Goal: Task Accomplishment & Management: Use online tool/utility

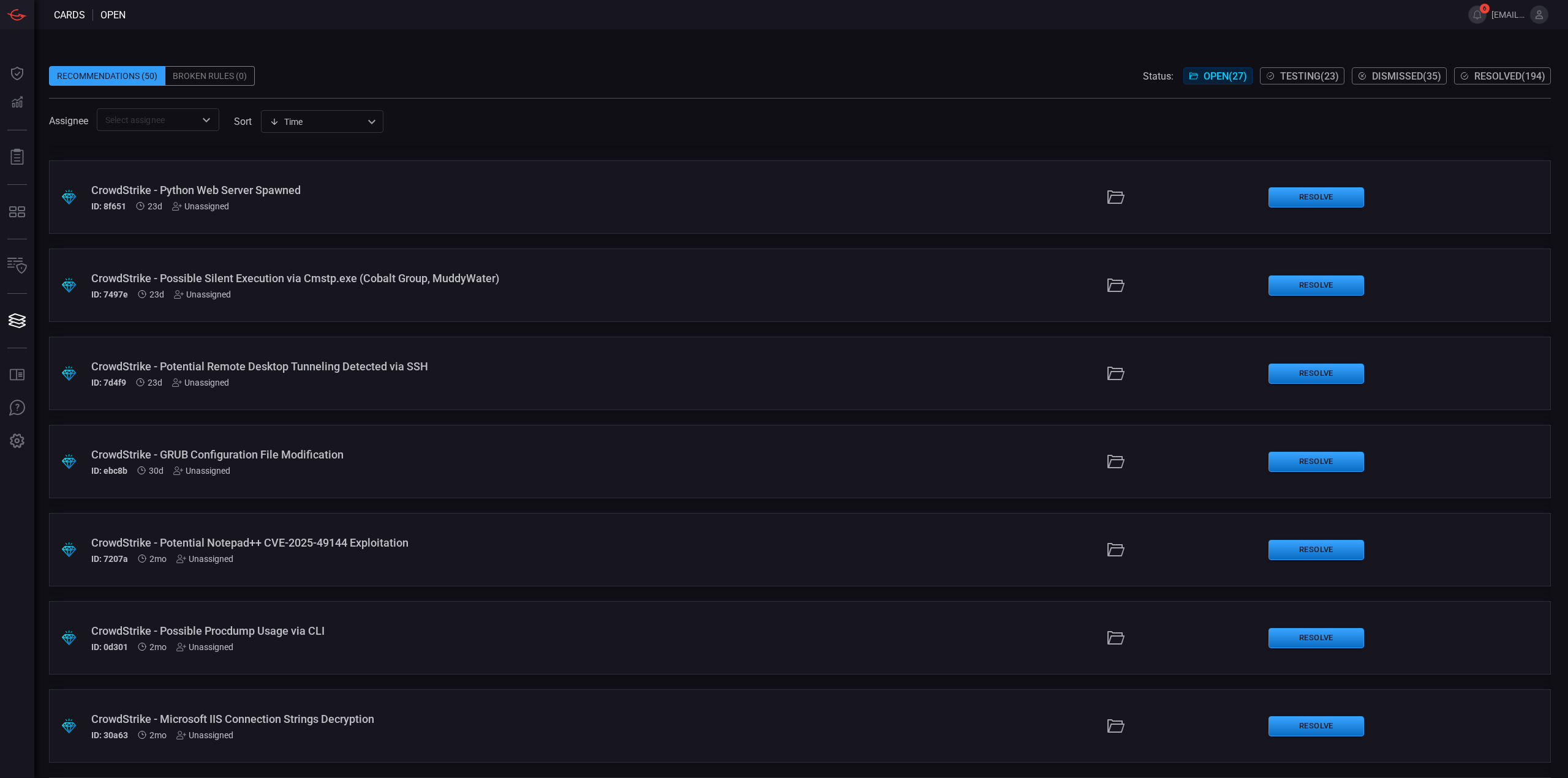
scroll to position [1286, 0]
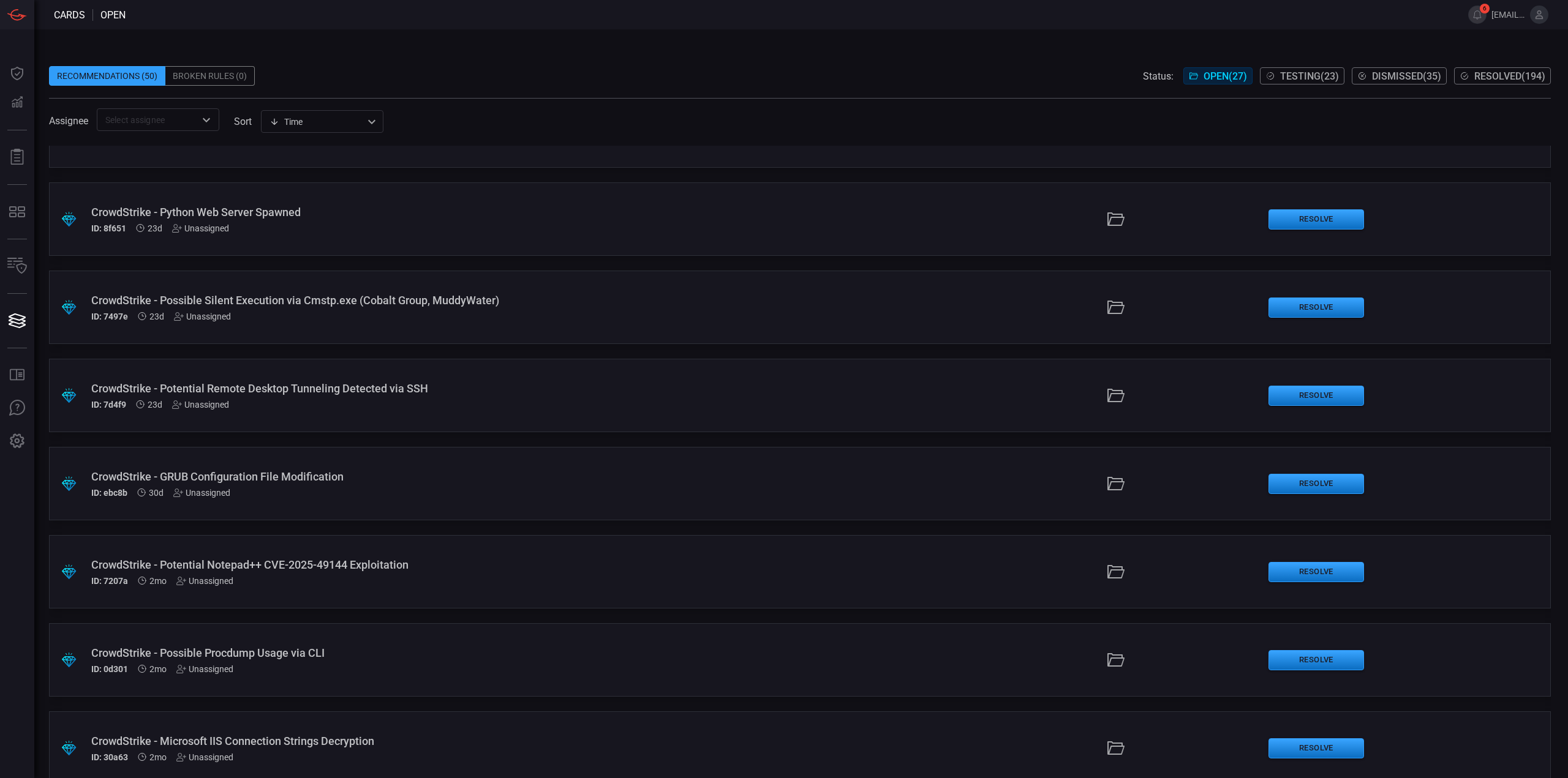
click at [453, 398] on div "CrowdStrike - Potential Remote Desktop Tunneling Detected via SSH ID: 7d4f9 23d…" at bounding box center [383, 395] width 585 height 28
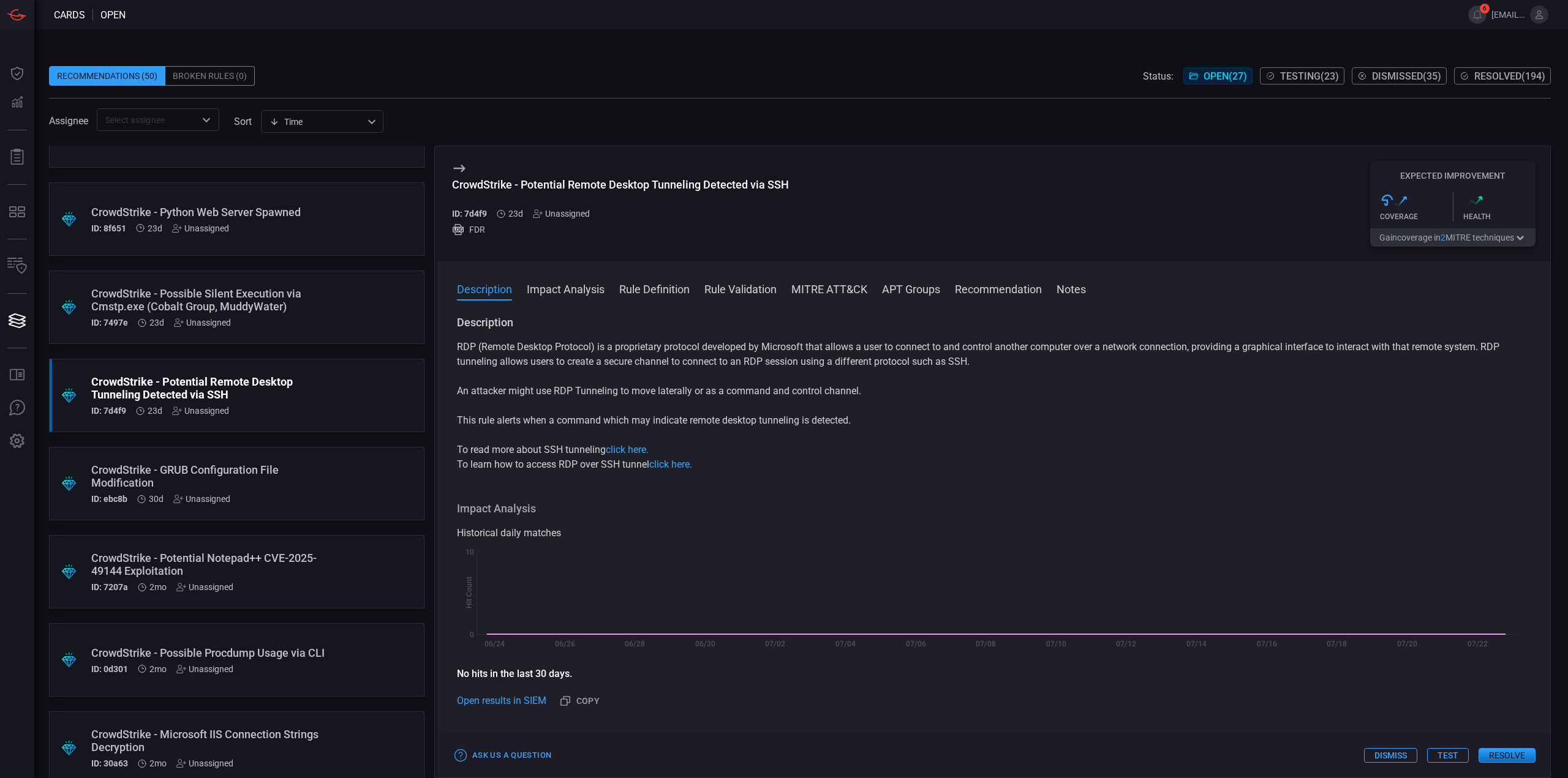
drag, startPoint x: 794, startPoint y: 178, endPoint x: 453, endPoint y: 183, distance: 341.0
click at [453, 183] on div "CrowdStrike - Potential Remote Desktop Tunneling Detected via SSH ID: 7d4f9 23d…" at bounding box center [993, 203] width 1113 height 115
drag, startPoint x: 453, startPoint y: 183, endPoint x: 828, endPoint y: 202, distance: 375.5
click at [828, 202] on div "CrowdStrike - Potential Remote Desktop Tunneling Detected via SSH ID: 7d4f9 23d…" at bounding box center [993, 203] width 1113 height 115
copy div "CrowdStrike - Potential Remote Desktop Tunneling Detected via SSH"
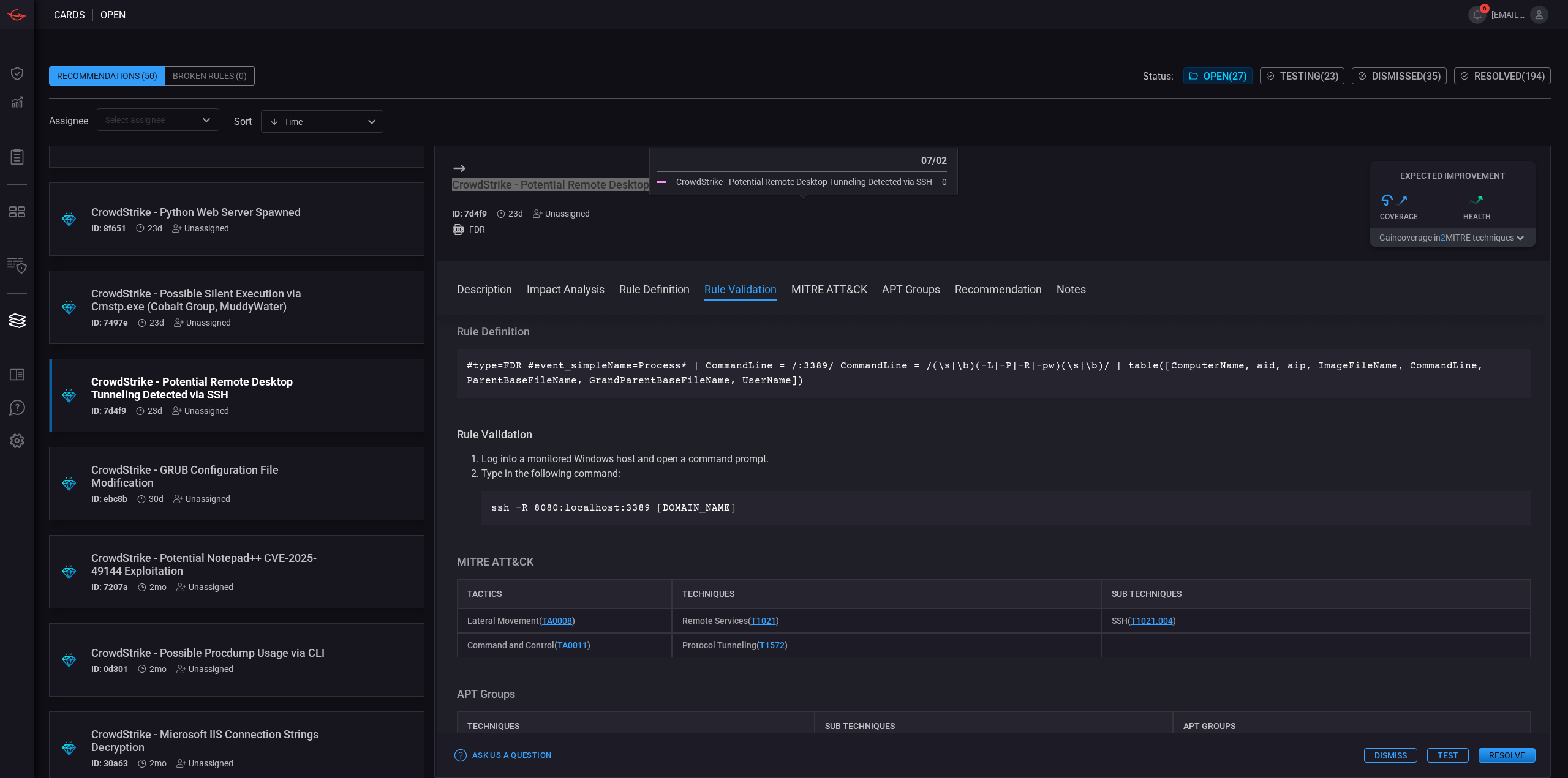
scroll to position [489, 0]
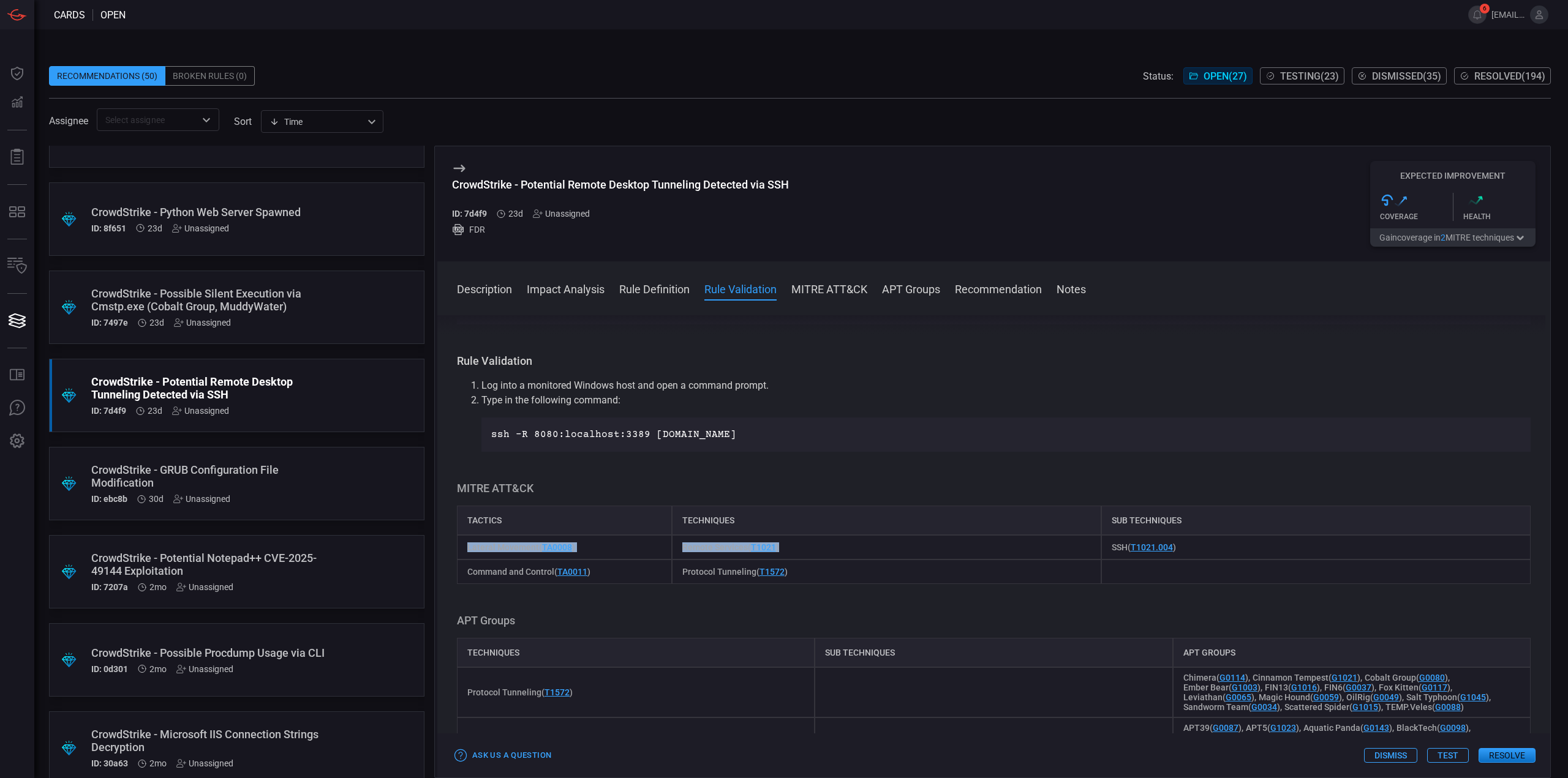
drag, startPoint x: 796, startPoint y: 550, endPoint x: 470, endPoint y: 555, distance: 326.0
click at [468, 555] on div "Lateral Movement ( TA0008 ) Remote Services ( T1021 ) SSH ( T1021.004 )" at bounding box center [993, 547] width 1073 height 24
drag, startPoint x: 801, startPoint y: 572, endPoint x: 466, endPoint y: 570, distance: 335.0
click at [466, 570] on div "Command and Control ( TA0011 ) Protocol Tunneling ( T1572 )" at bounding box center [993, 571] width 1073 height 24
copy div "Command and Control ( TA0011 ) Protocol Tunneling ( T1572 )"
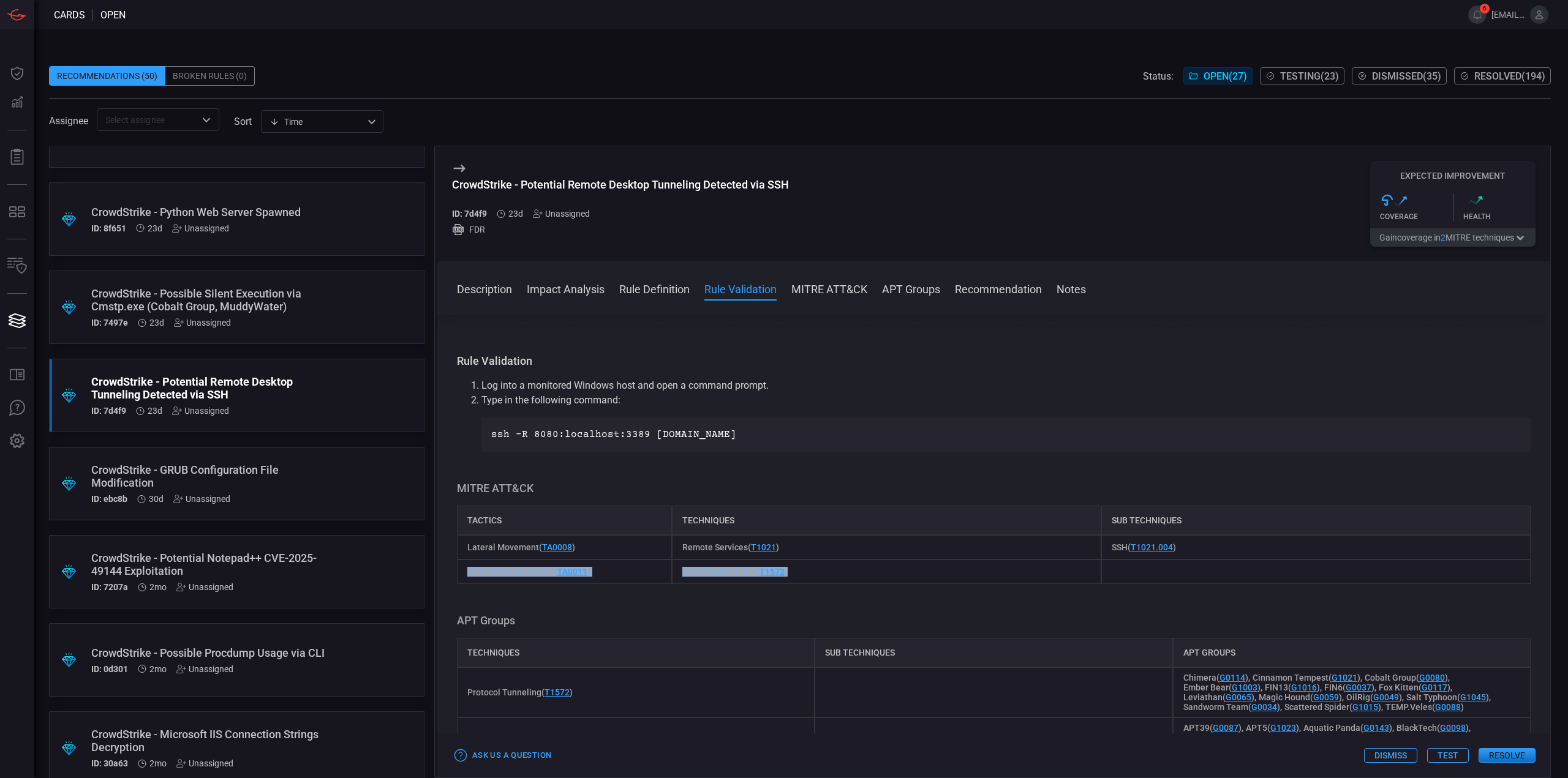
drag, startPoint x: 863, startPoint y: 578, endPoint x: 809, endPoint y: 552, distance: 59.9
click at [863, 576] on div "Protocol Tunneling ( T1572 )" at bounding box center [886, 571] width 430 height 24
drag, startPoint x: 798, startPoint y: 548, endPoint x: 450, endPoint y: 552, distance: 348.0
click at [450, 552] on div "Description RDP (Remote Desktop Protocol) is a proprietary protocol developed b…" at bounding box center [993, 544] width 1113 height 458
click at [813, 571] on div "Protocol Tunneling ( T1572 )" at bounding box center [886, 571] width 430 height 24
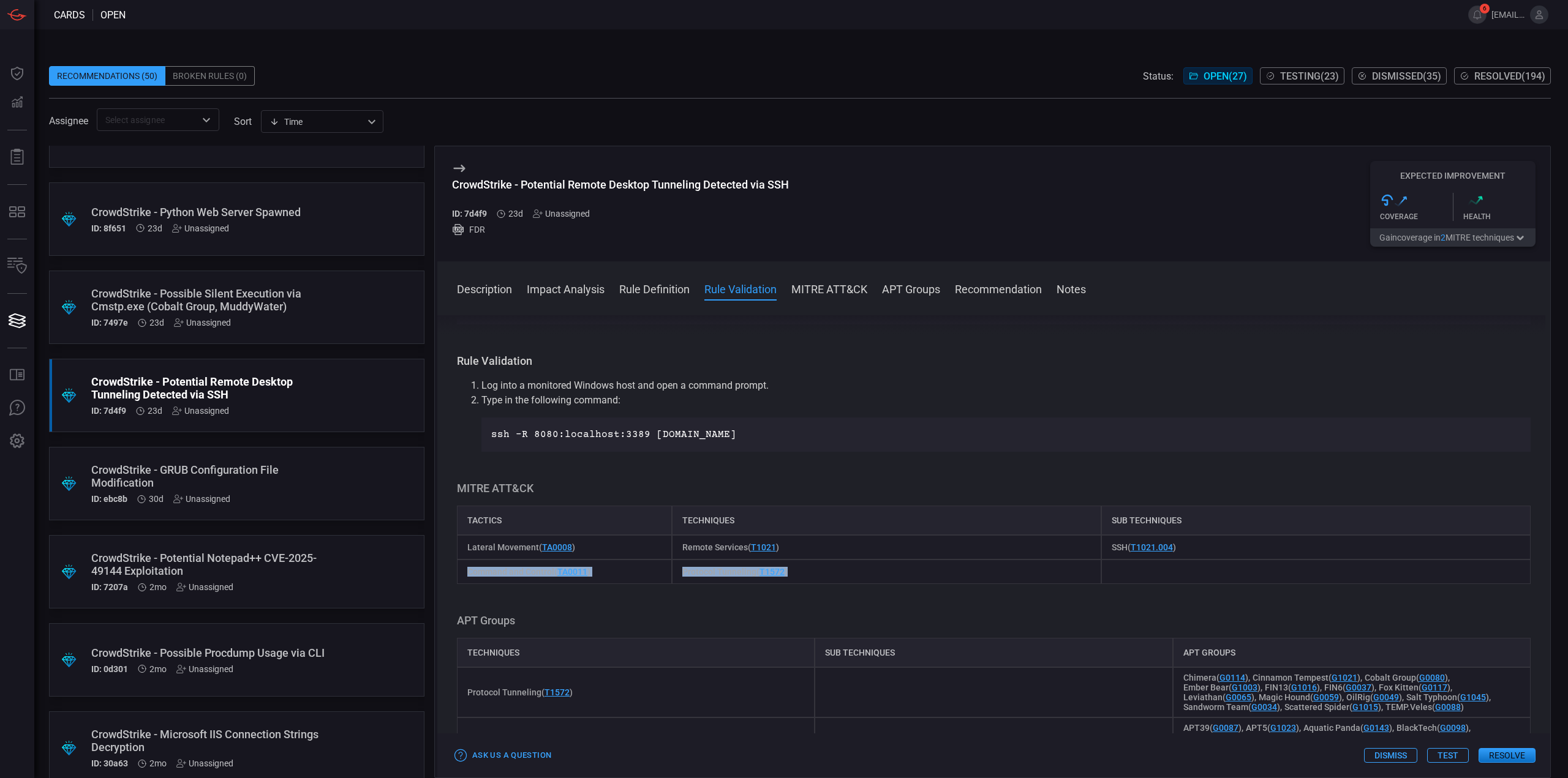
drag, startPoint x: 807, startPoint y: 571, endPoint x: 455, endPoint y: 575, distance: 352.0
click at [455, 575] on div "Description RDP (Remote Desktop Protocol) is a proprietary protocol developed b…" at bounding box center [993, 544] width 1113 height 458
click at [826, 548] on div "Remote Services ( T1021 )" at bounding box center [886, 547] width 430 height 24
drag, startPoint x: 805, startPoint y: 548, endPoint x: 727, endPoint y: 587, distance: 87.2
click at [489, 543] on div "Lateral Movement ( TA0008 ) Remote Services ( T1021 ) SSH ( T1021.004 )" at bounding box center [993, 547] width 1073 height 24
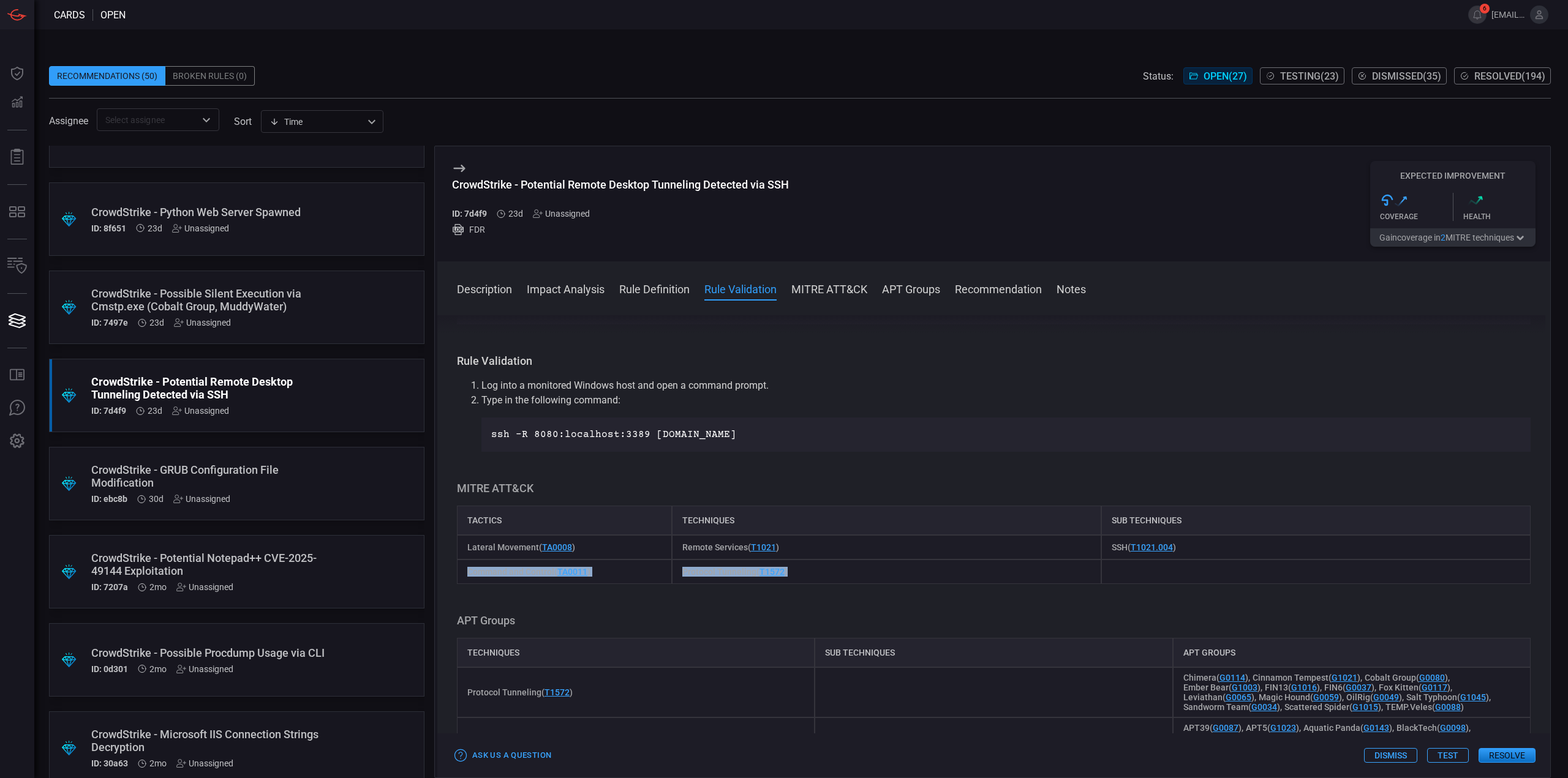
drag, startPoint x: 797, startPoint y: 575, endPoint x: 330, endPoint y: 601, distance: 467.7
click at [466, 580] on div "Command and Control ( TA0011 ) Protocol Tunneling ( T1572 )" at bounding box center [993, 571] width 1073 height 24
copy div "Command and Control ( TA0011 ) Protocol Tunneling ( T1572 )"
drag, startPoint x: 867, startPoint y: 580, endPoint x: 846, endPoint y: 584, distance: 21.4
click at [867, 580] on div "Protocol Tunneling ( T1572 )" at bounding box center [886, 571] width 430 height 24
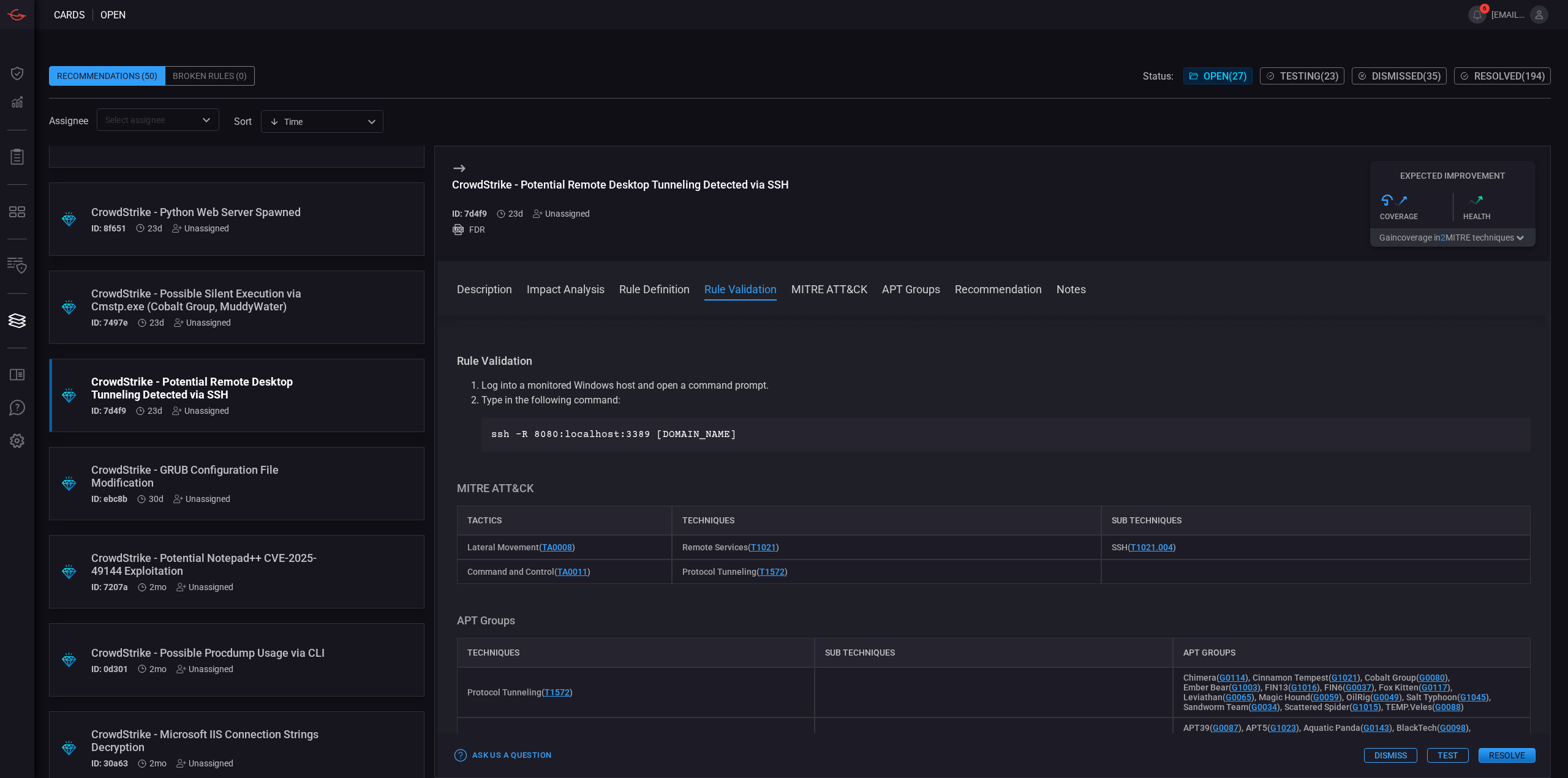
drag, startPoint x: 776, startPoint y: 570, endPoint x: 750, endPoint y: 590, distance: 32.8
click at [750, 590] on div "Description RDP (Remote Desktop Protocol) is a proprietary protocol developed b…" at bounding box center [993, 544] width 1113 height 458
click at [749, 593] on div "Description RDP (Remote Desktop Protocol) is a proprietary protocol developed b…" at bounding box center [993, 544] width 1113 height 458
click at [792, 191] on div "CrowdStrike - Potential Remote Desktop Tunneling Detected via SSH ID: 7d4f9 23d…" at bounding box center [993, 203] width 1113 height 115
drag, startPoint x: 796, startPoint y: 185, endPoint x: 522, endPoint y: 188, distance: 274.0
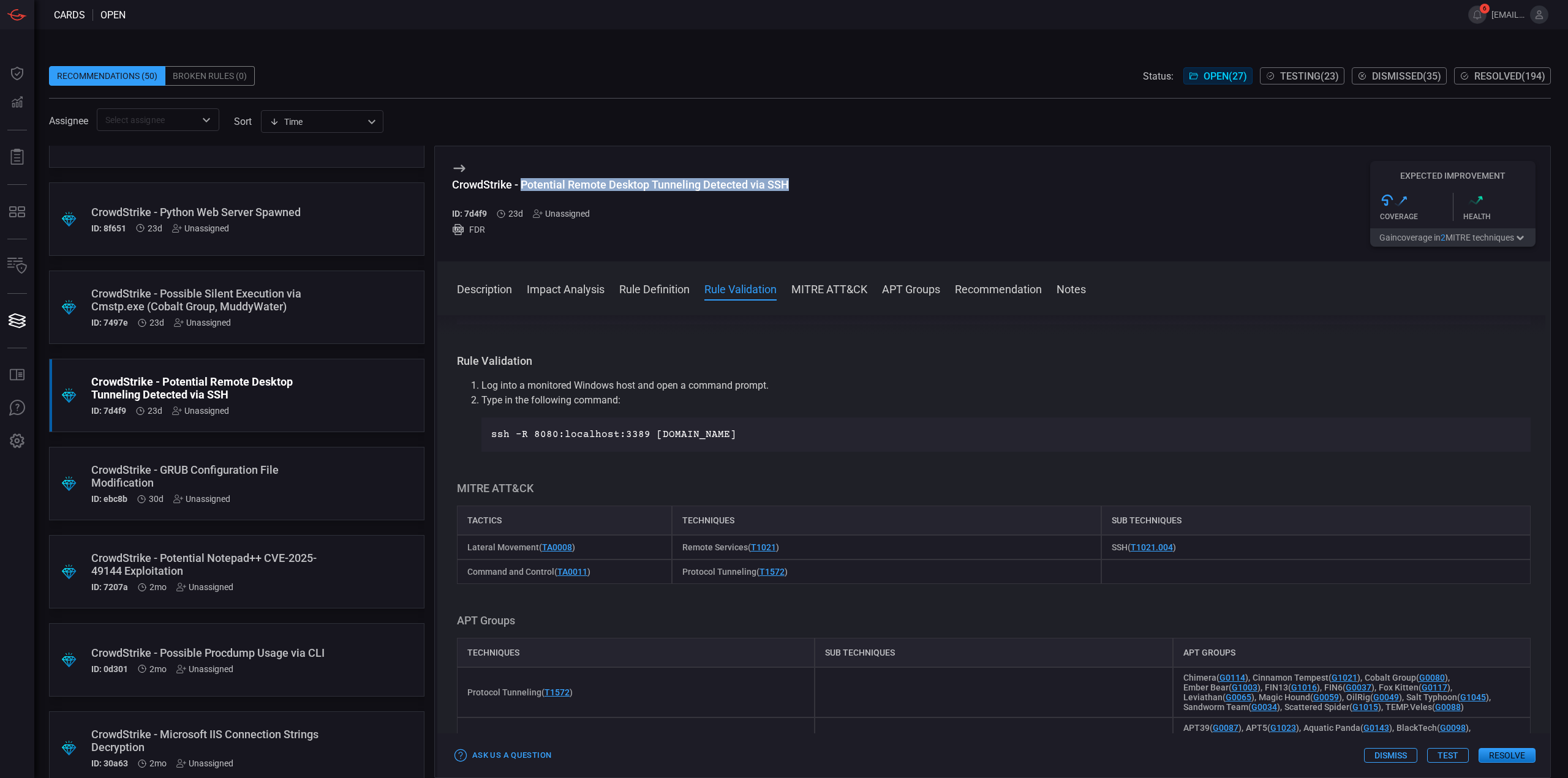
click at [523, 188] on div "CrowdStrike - Potential Remote Desktop Tunneling Detected via SSH ID: 7d4f9 23d…" at bounding box center [993, 203] width 1113 height 115
copy div "Potential Remote Desktop Tunneling Detected via SSH"
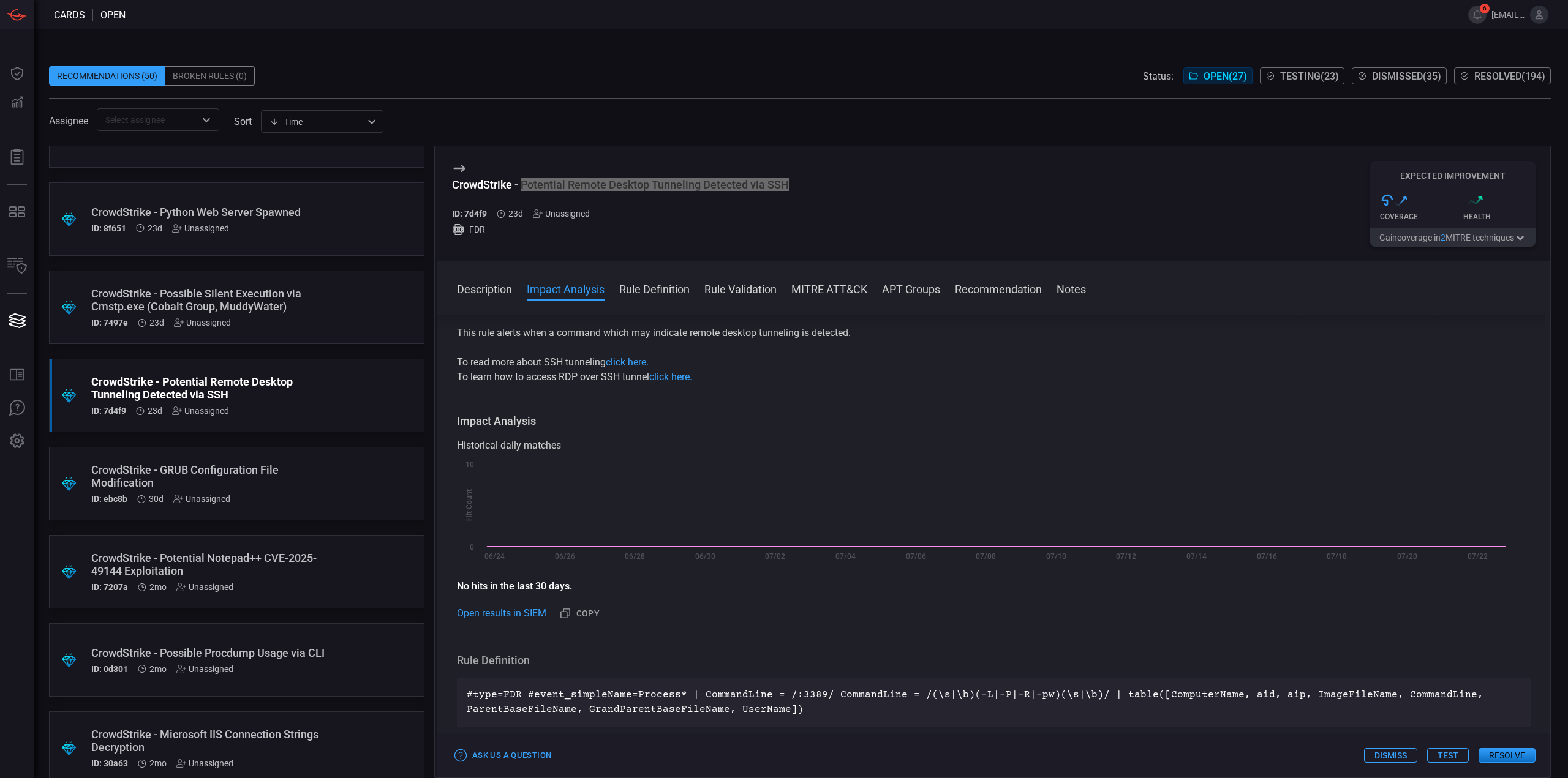
scroll to position [0, 0]
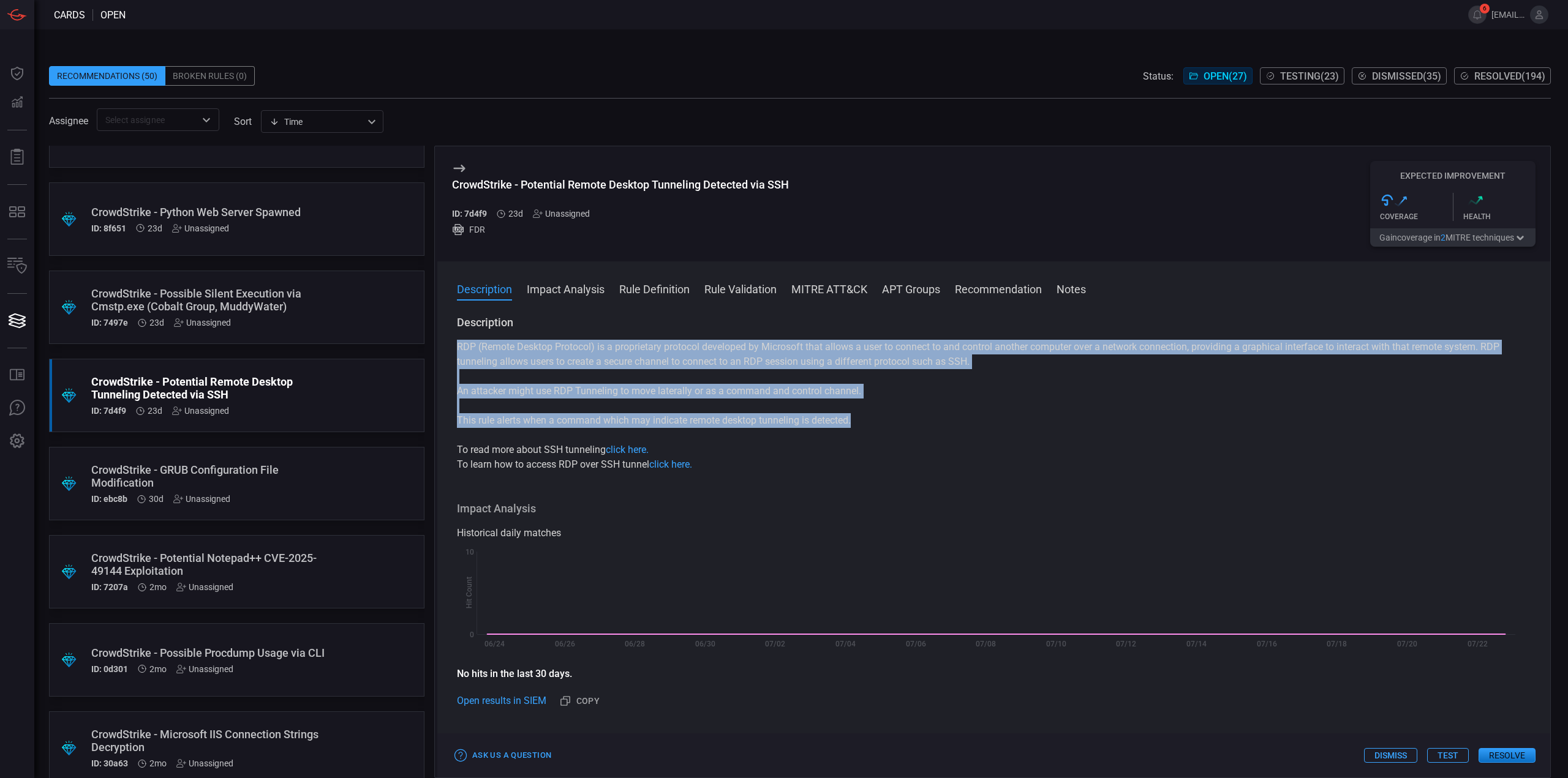
drag, startPoint x: 859, startPoint y: 424, endPoint x: 458, endPoint y: 351, distance: 407.6
click at [458, 351] on div "RDP (Remote Desktop Protocol) is a proprietary protocol developed by Microsoft …" at bounding box center [993, 405] width 1073 height 133
copy div "RDP (Remote Desktop Protocol) is a proprietary protocol developed by Microsoft …"
click at [972, 407] on div "RDP (Remote Desktop Protocol) is a proprietary protocol developed by Microsoft …" at bounding box center [993, 405] width 1073 height 133
click at [973, 469] on p "To learn how to access RDP over SSH tunnel click here." at bounding box center [993, 464] width 1073 height 15
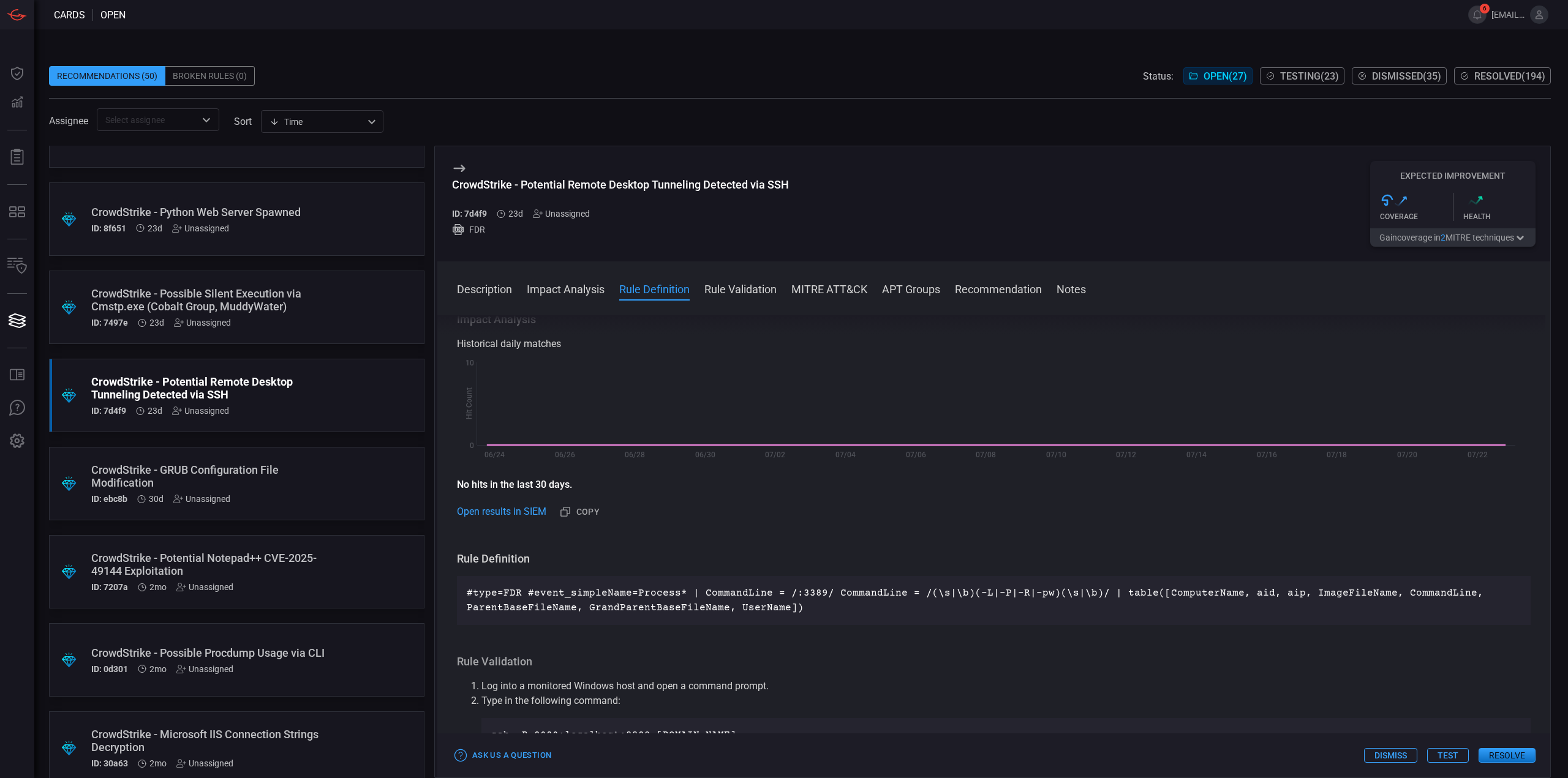
scroll to position [306, 0]
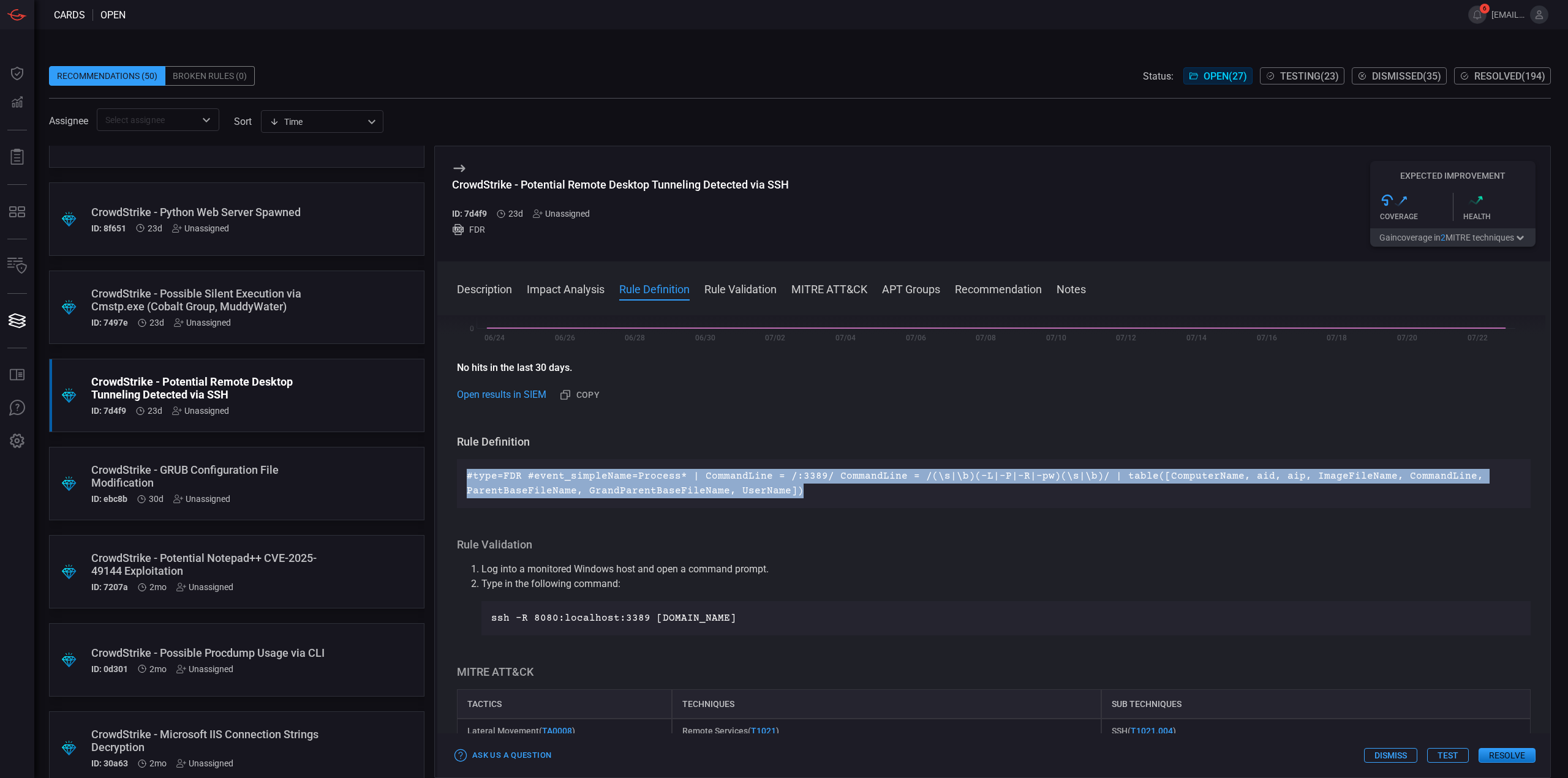
drag, startPoint x: 828, startPoint y: 495, endPoint x: 448, endPoint y: 469, distance: 380.9
click at [448, 469] on div "Description RDP (Remote Desktop Protocol) is a proprietary protocol developed b…" at bounding box center [993, 544] width 1113 height 458
copy p "#type=FDR #event_simpleName=Process* | CommandLine = /:3389/ CommandLine = /(\s…"
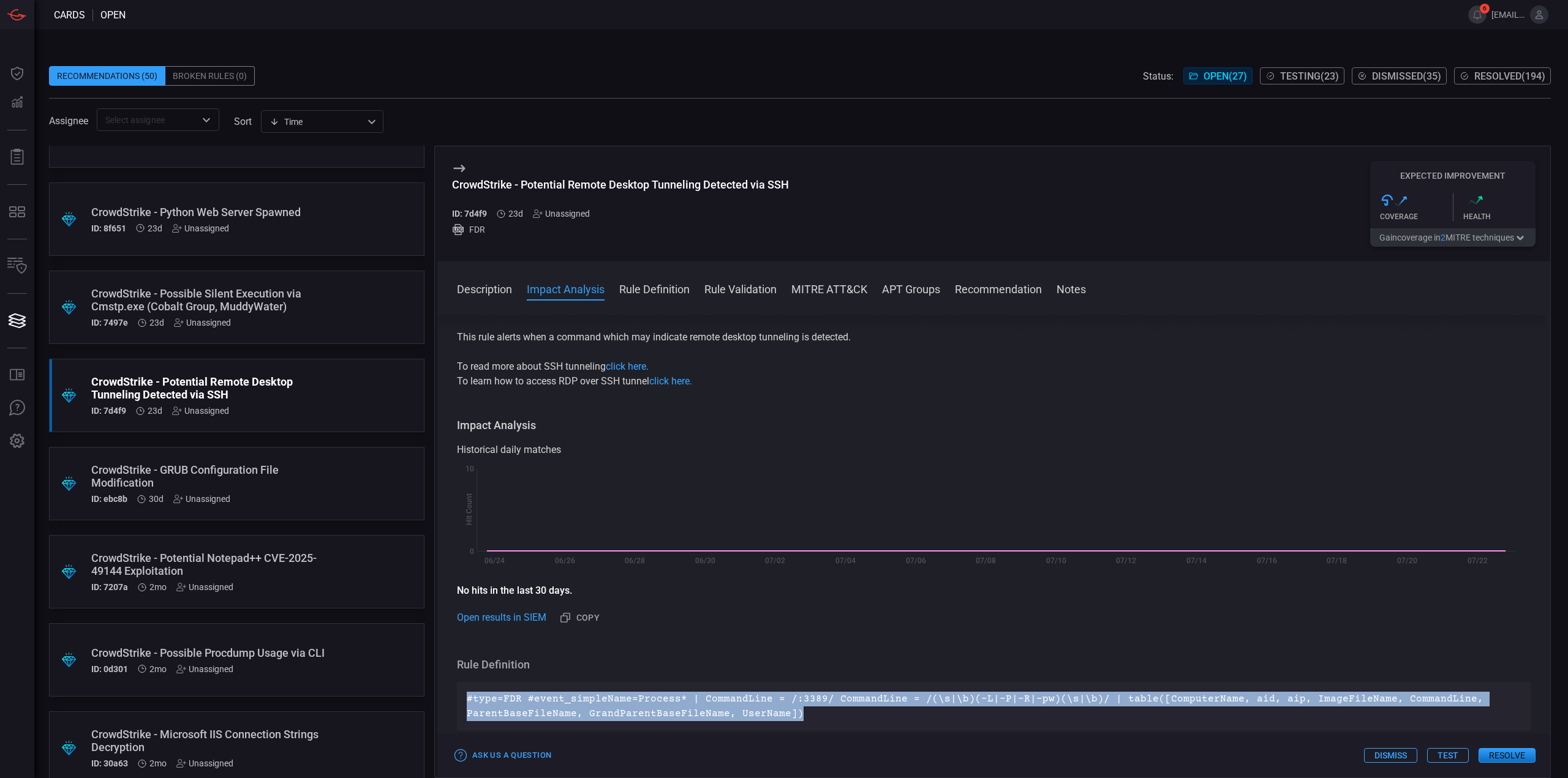
scroll to position [245, 0]
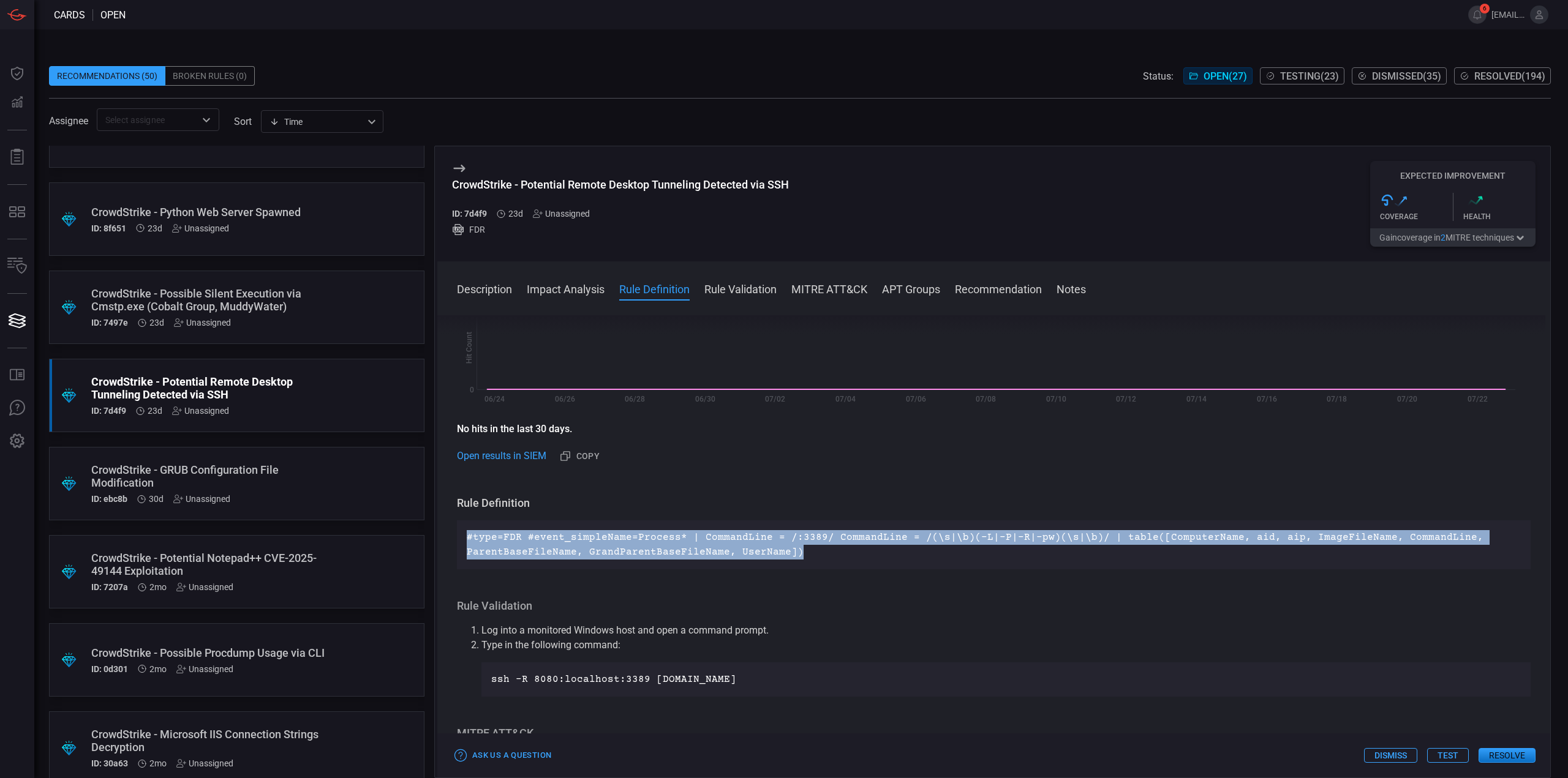
click at [1450, 756] on button "Test" at bounding box center [1448, 755] width 42 height 15
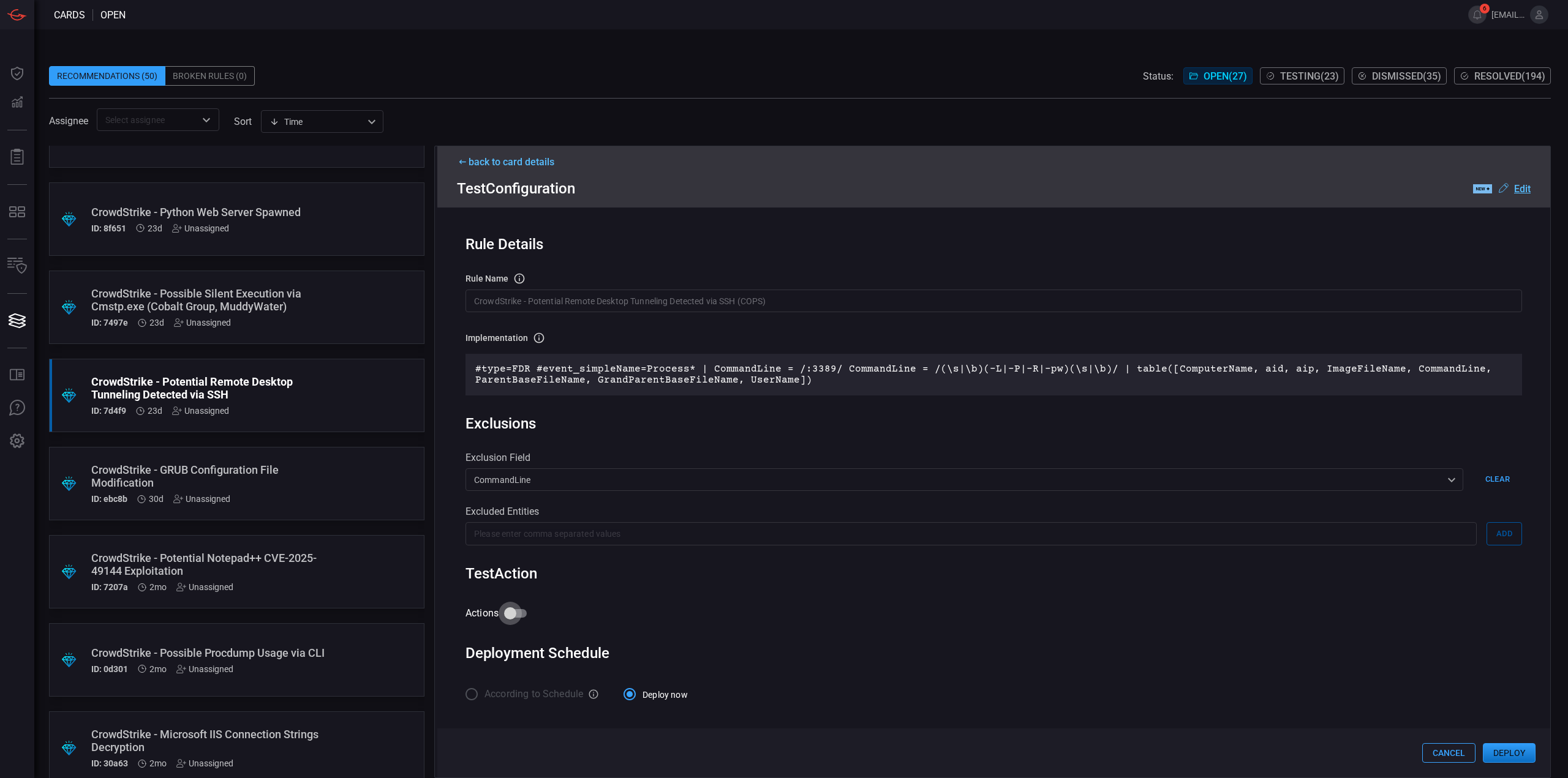
click at [517, 610] on input "Actions" at bounding box center [510, 614] width 70 height 23
checkbox input "true"
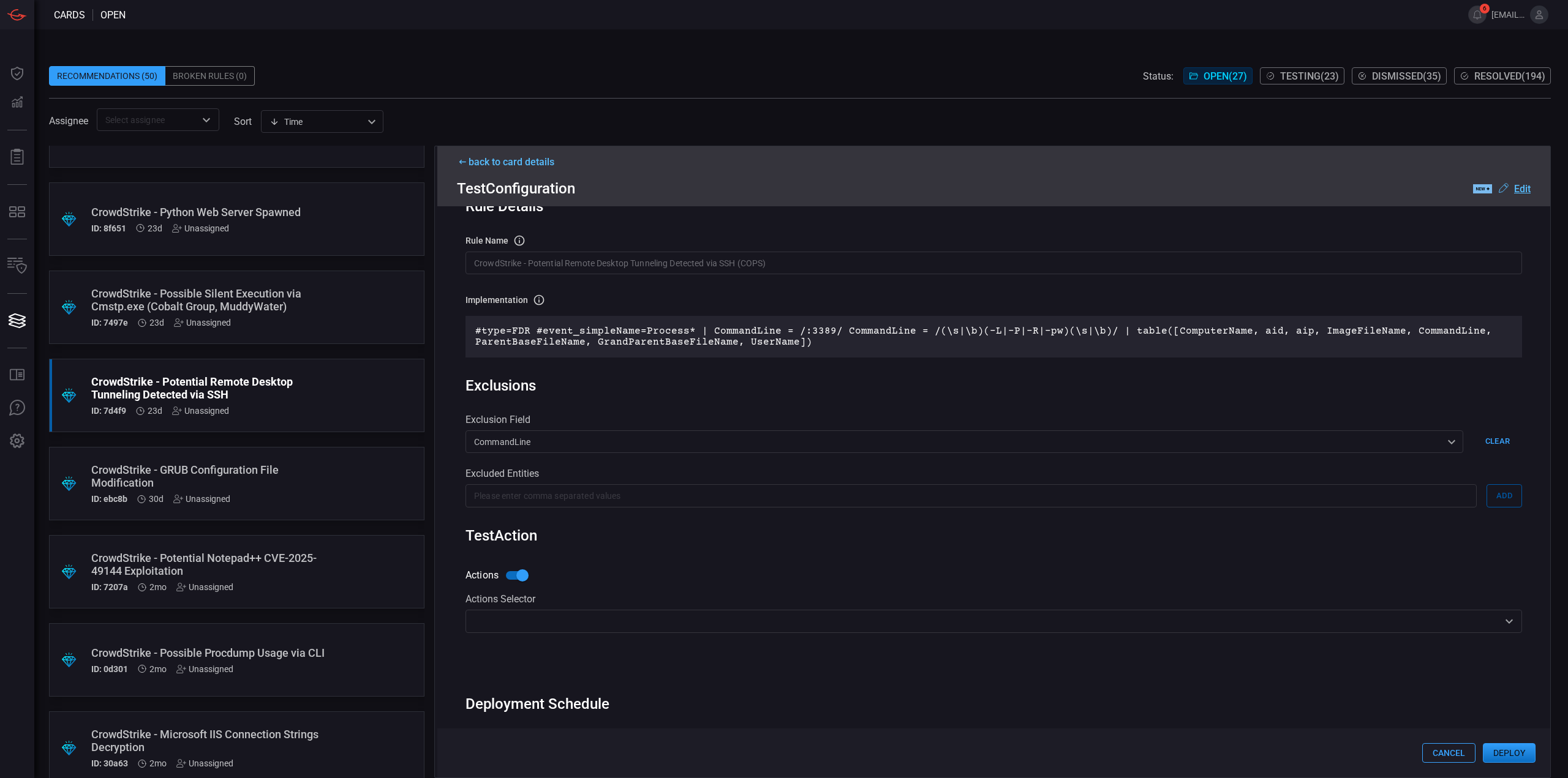
scroll to position [0, 0]
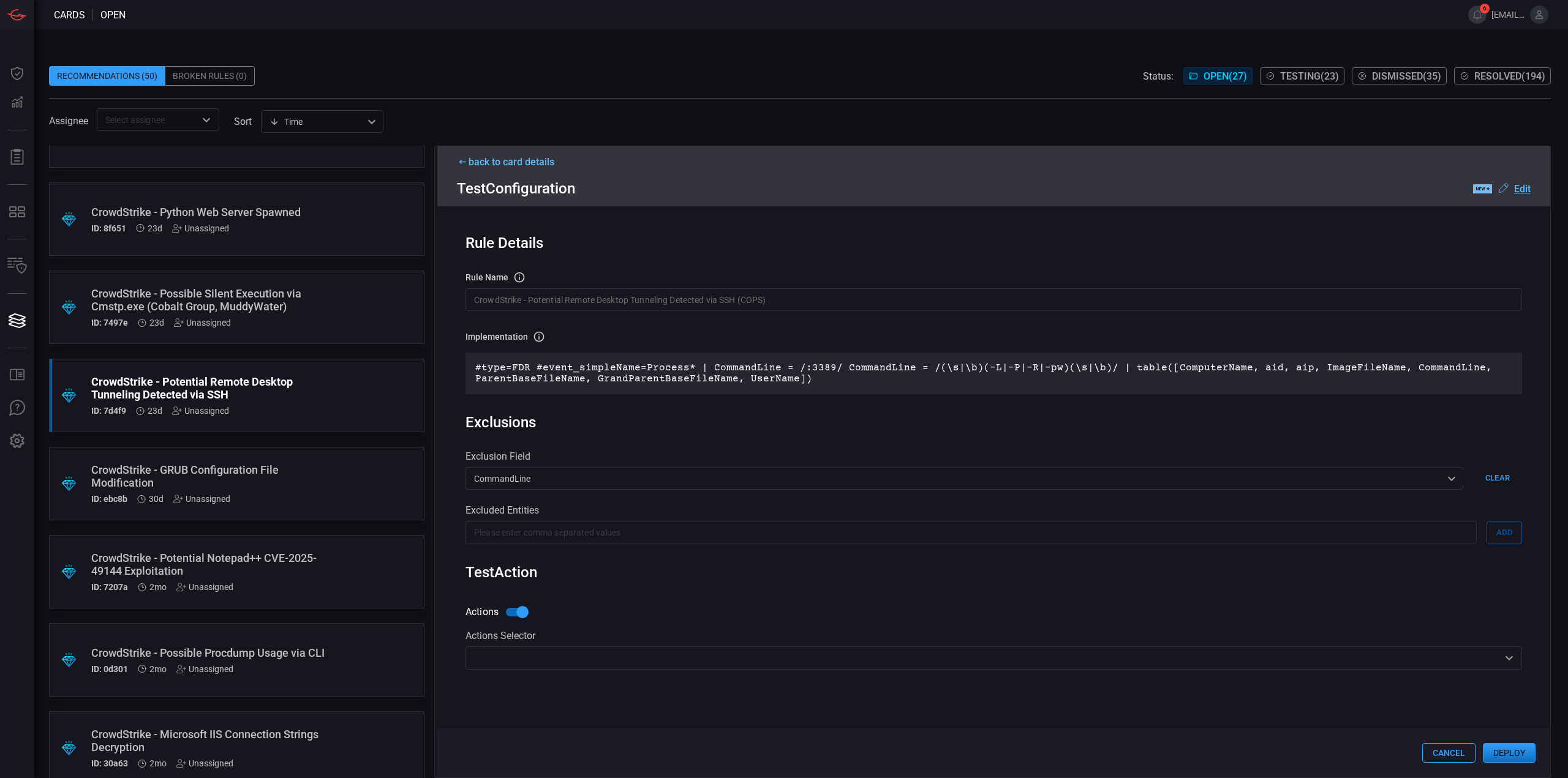
click at [1523, 192] on u "Edit" at bounding box center [1522, 189] width 17 height 12
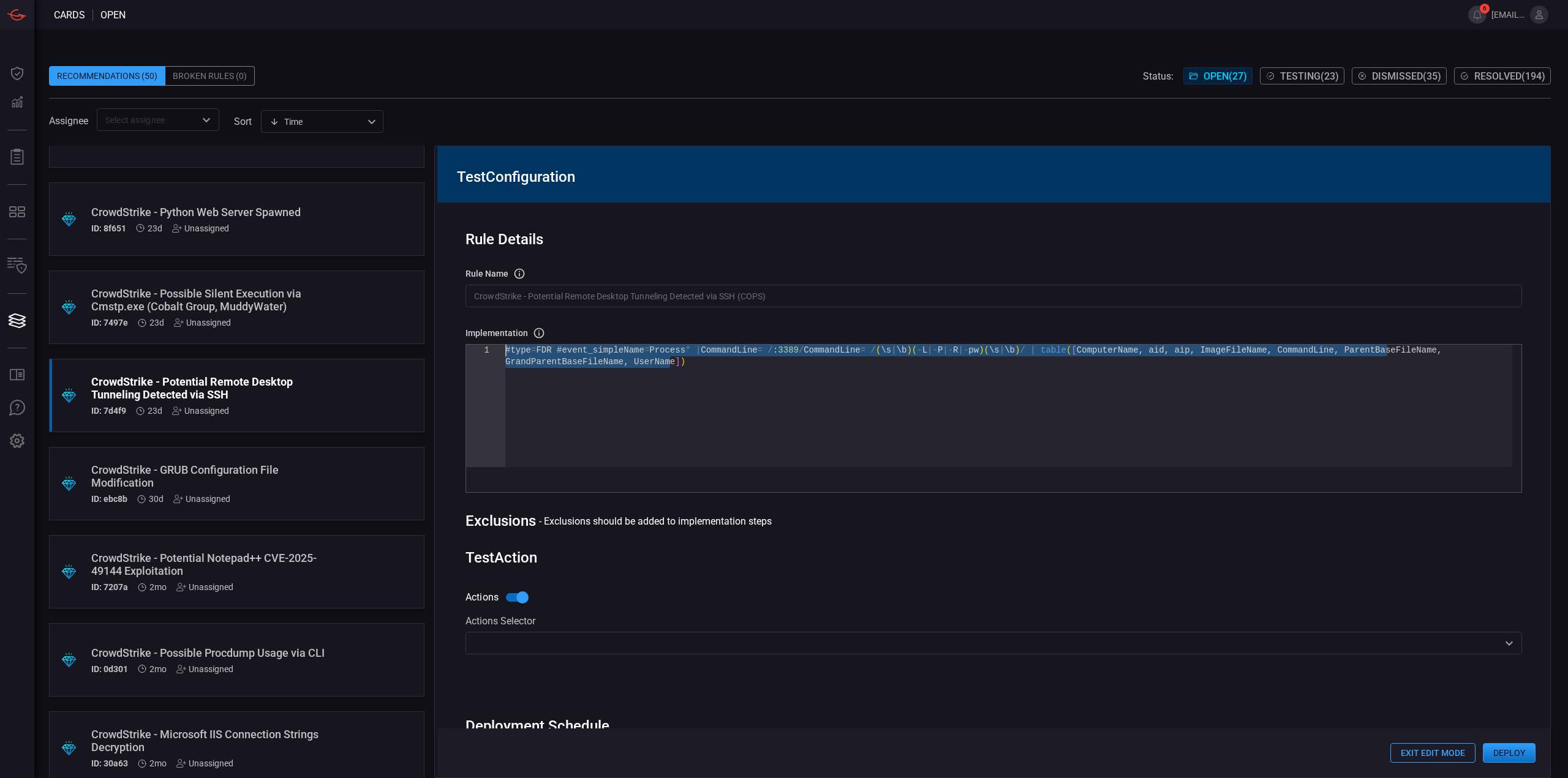
drag, startPoint x: 741, startPoint y: 374, endPoint x: 400, endPoint y: 325, distance: 344.5
click at [505, 344] on div "#type = FDR #event_simpleName = Process * | CommandLine = / : 3389 / CommandLin…" at bounding box center [1008, 411] width 1007 height 134
type textarea "#type=FDR #event_simpleName=Process* | CommandLine = /:3389/ CommandLine = /(\s…"
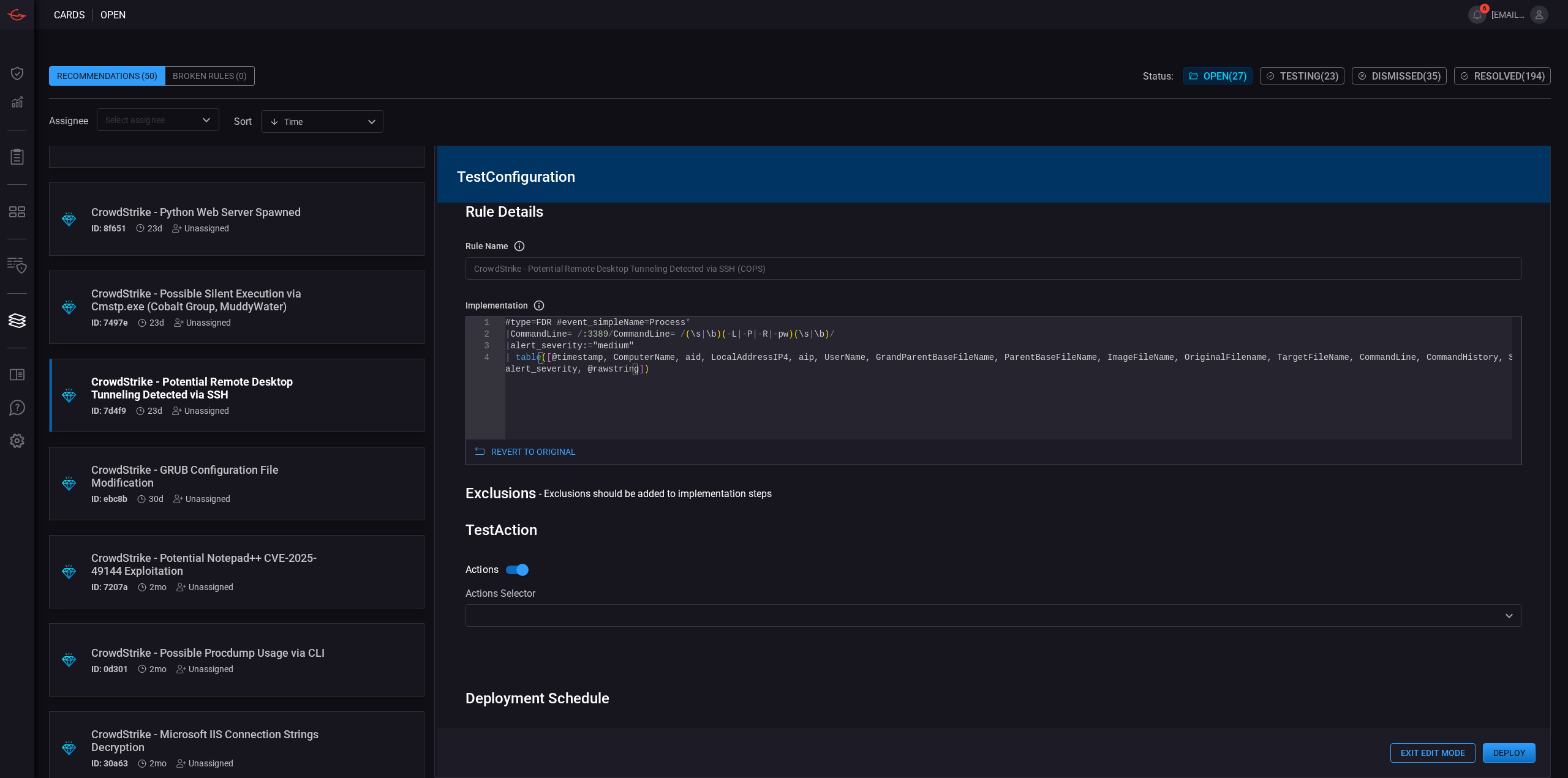
scroll to position [66, 0]
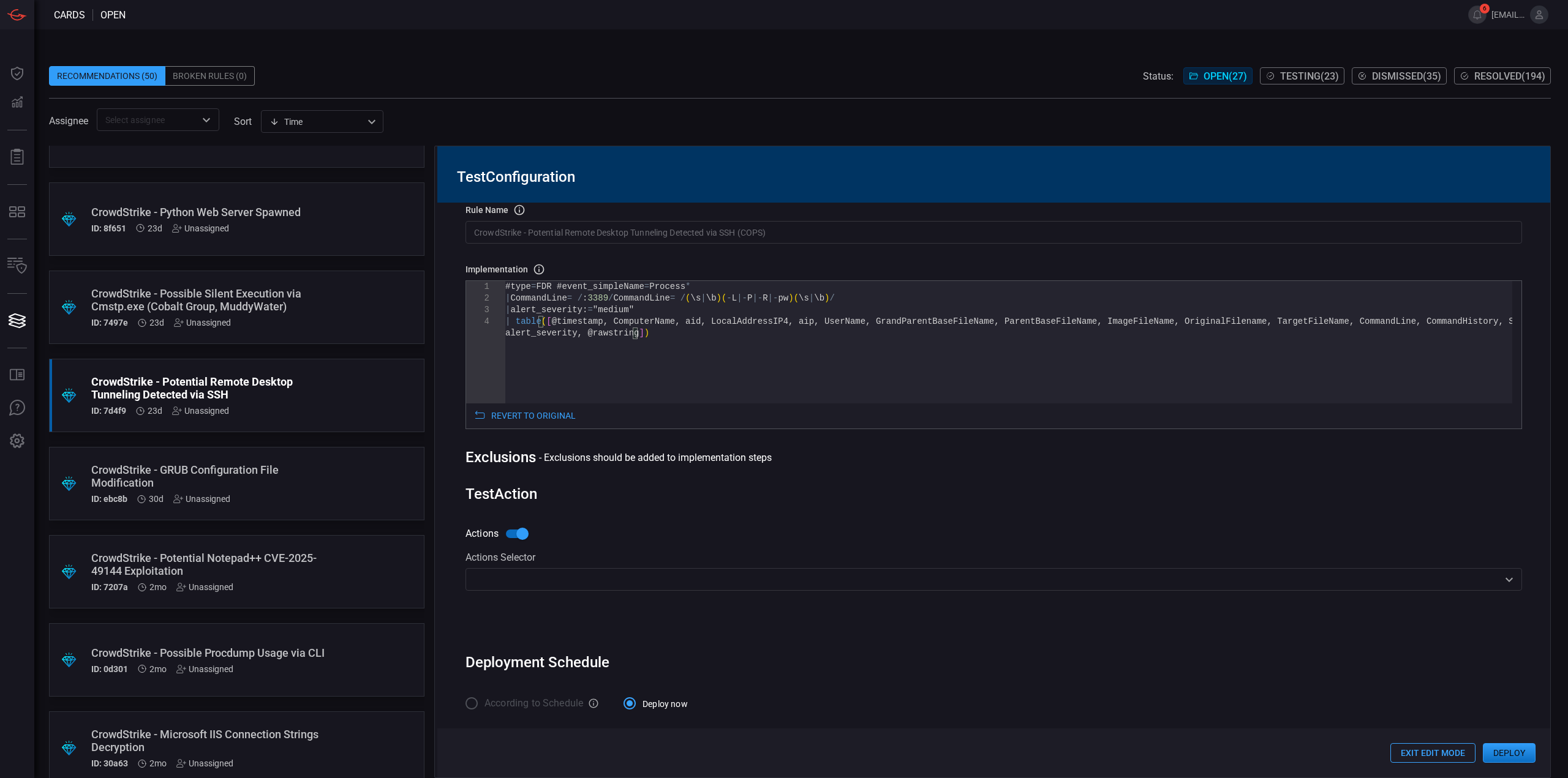
click at [559, 600] on div "Actions Selector ​" at bounding box center [993, 593] width 1057 height 83
click at [562, 589] on div "​" at bounding box center [993, 579] width 1057 height 23
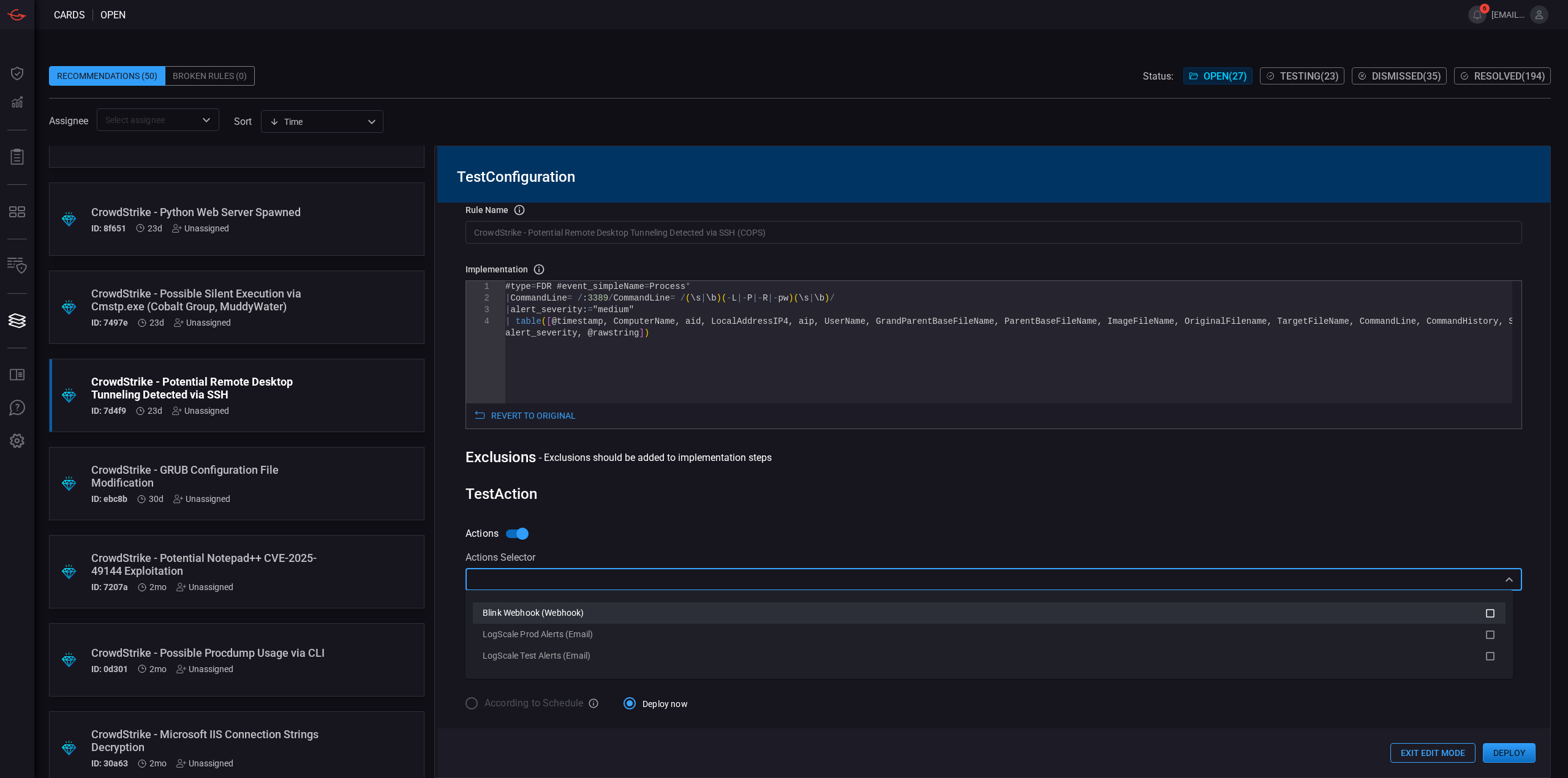
click at [561, 611] on span "Blink Webhook (Webhook)" at bounding box center [533, 613] width 101 height 10
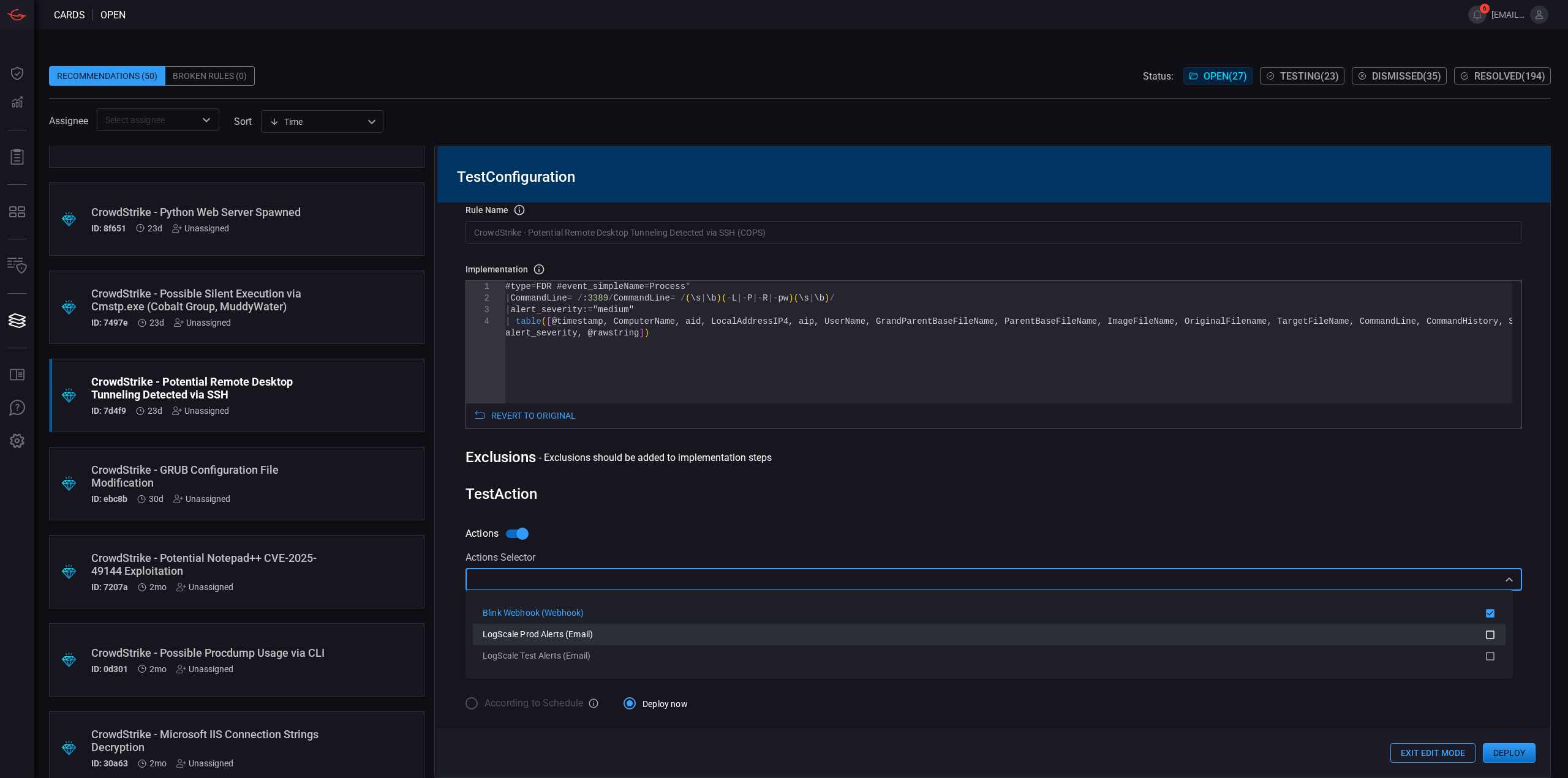
click at [567, 634] on span "LogScale Prod Alerts (Email)" at bounding box center [538, 635] width 110 height 10
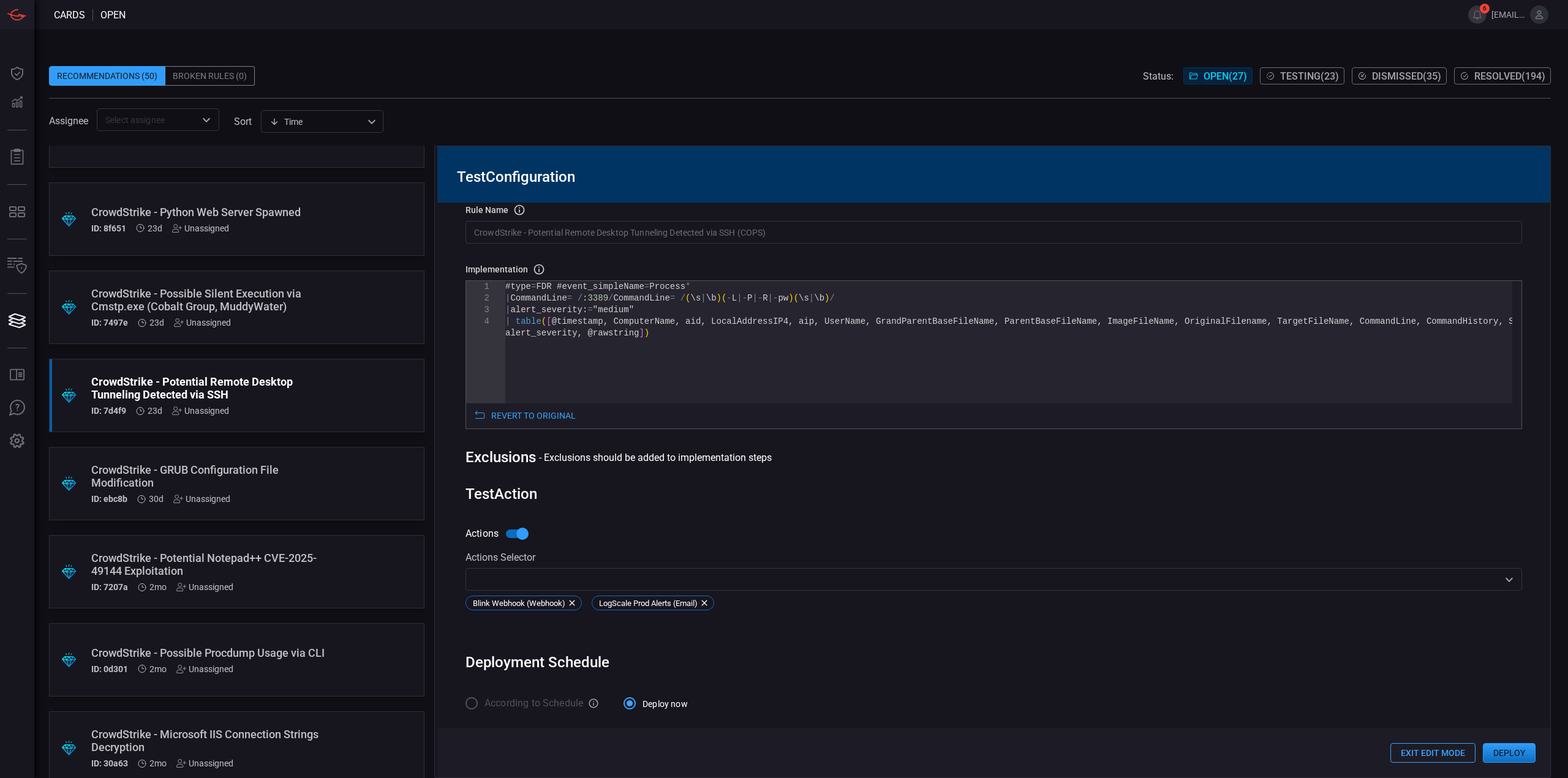
click at [895, 522] on div "Actions Actions Selector ​ Blink Webhook (Webhook) LogScale Prod Alerts (Email)" at bounding box center [993, 578] width 1057 height 112
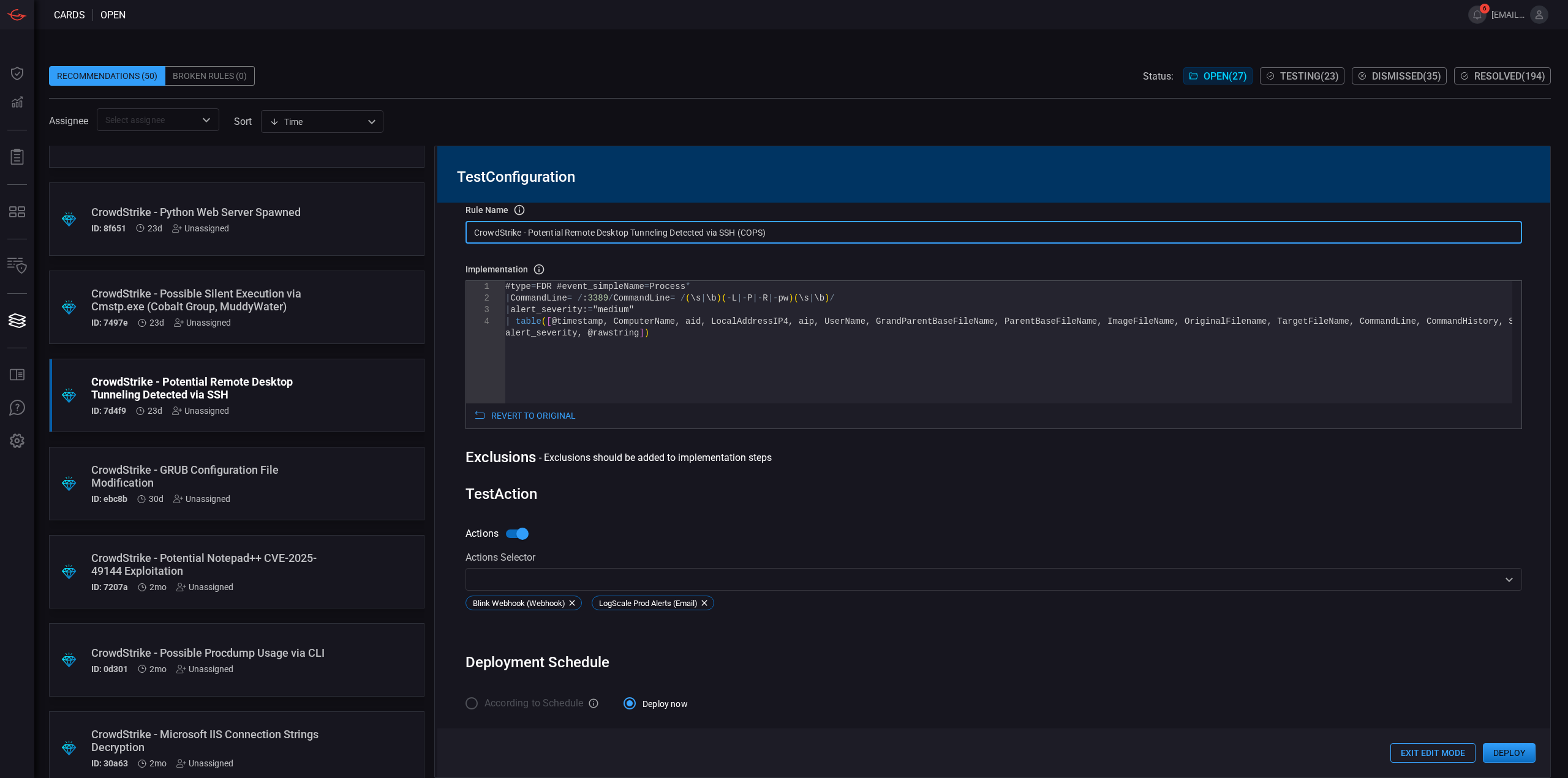
drag, startPoint x: 807, startPoint y: 224, endPoint x: 402, endPoint y: 229, distance: 405.0
click at [402, 229] on div ".suggested_cards_icon{fill:url(#suggested_cards_icon);} CrowdStrike - [PERSON_N…" at bounding box center [800, 462] width 1501 height 632
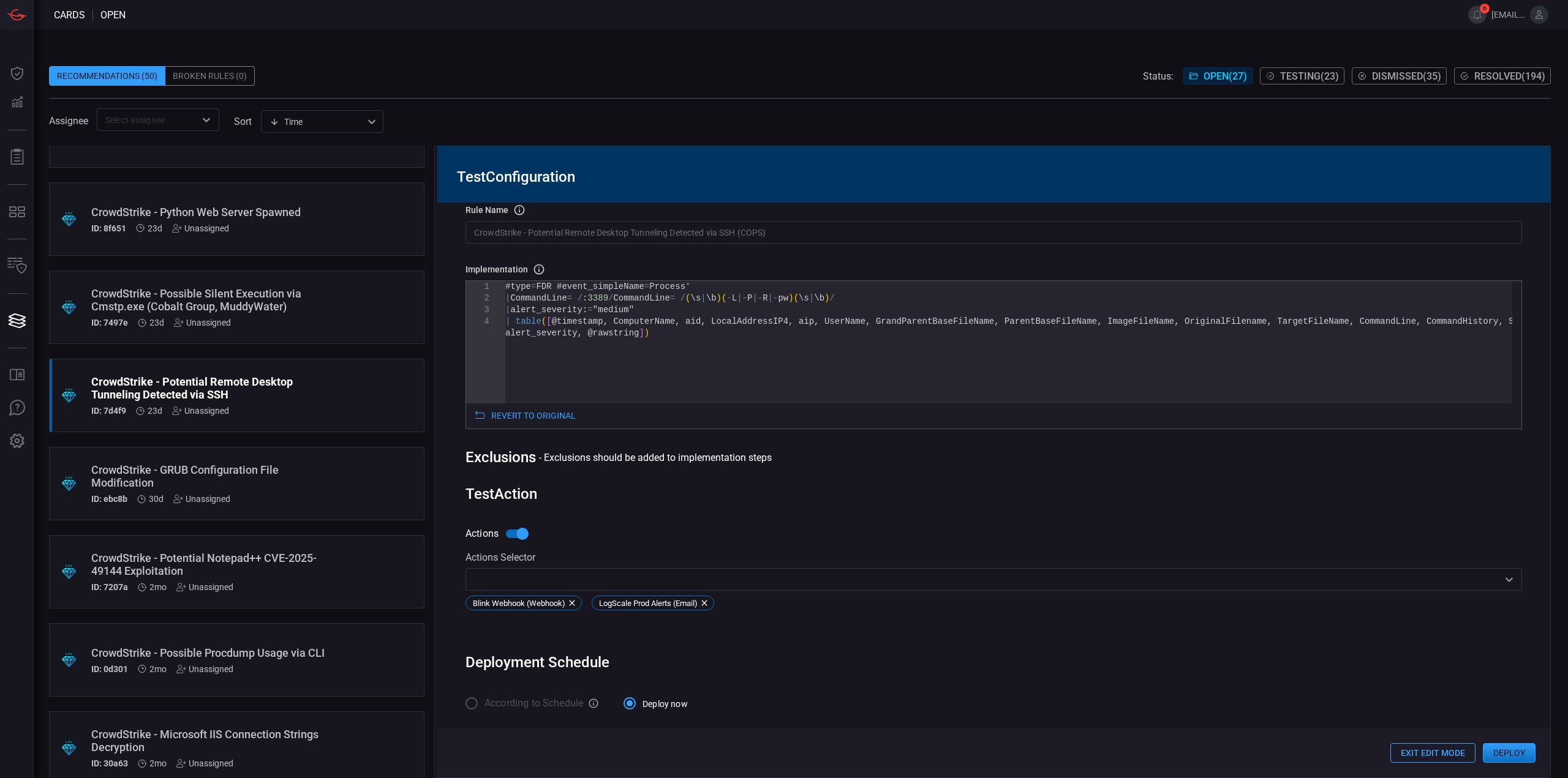
click at [764, 227] on input "CrowdStrike - Potential Remote Desktop Tunneling Detected via SSH (COPS)" at bounding box center [993, 232] width 1057 height 23
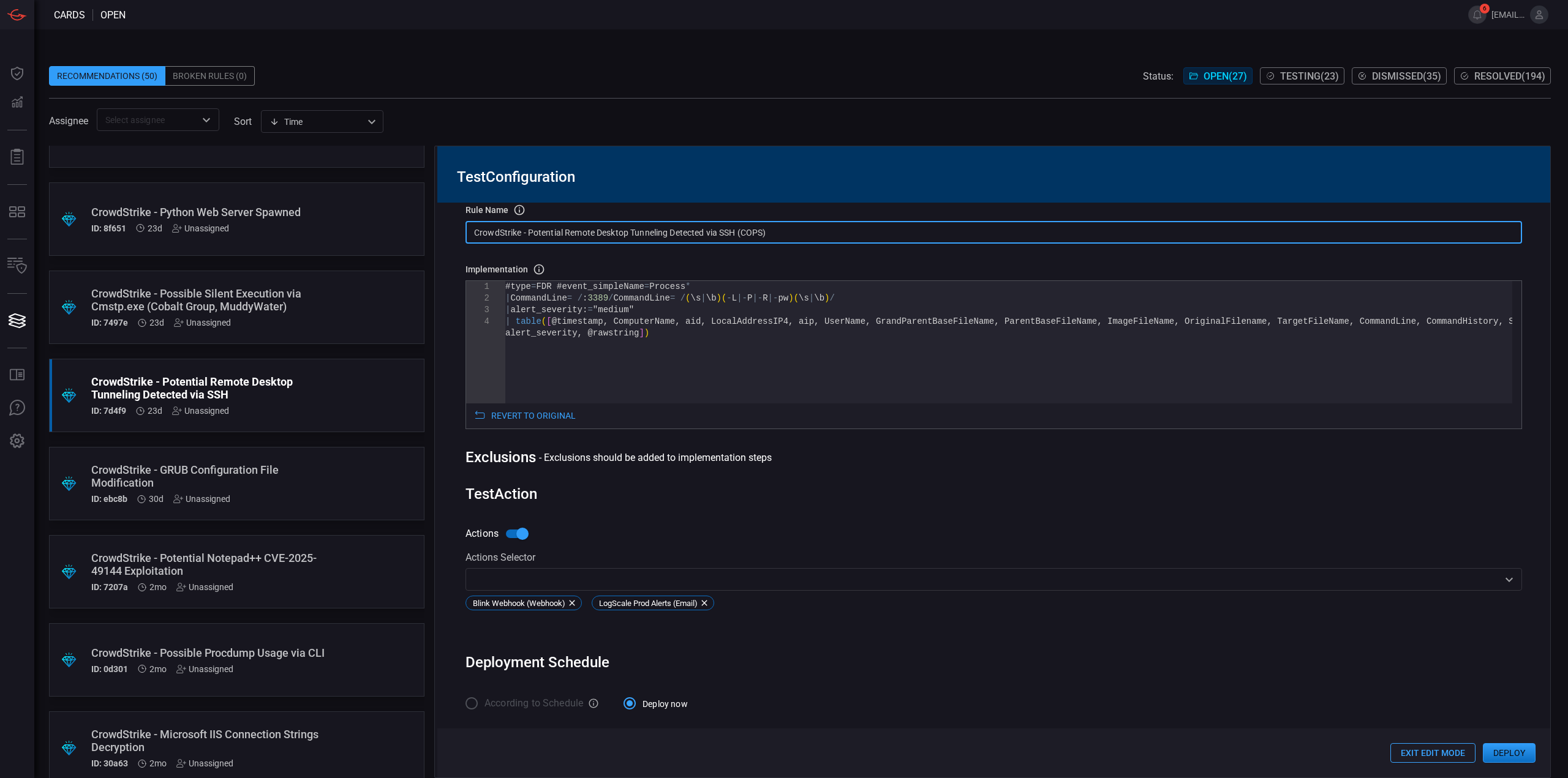
drag, startPoint x: 777, startPoint y: 228, endPoint x: 478, endPoint y: 229, distance: 299.0
click at [478, 229] on input "CrowdStrike - Potential Remote Desktop Tunneling Detected via SSH (COPS)" at bounding box center [993, 232] width 1057 height 23
click at [776, 233] on input "CrowdStrike - Potential Remote Desktop Tunneling Detected via SSH (COPS)" at bounding box center [993, 232] width 1057 height 23
click at [776, 233] on input "CrowdStrike - Potential Remote Desktop Tunneling Detected via SSH (COPS)" at bounding box center [993, 232] width 1057 height 23
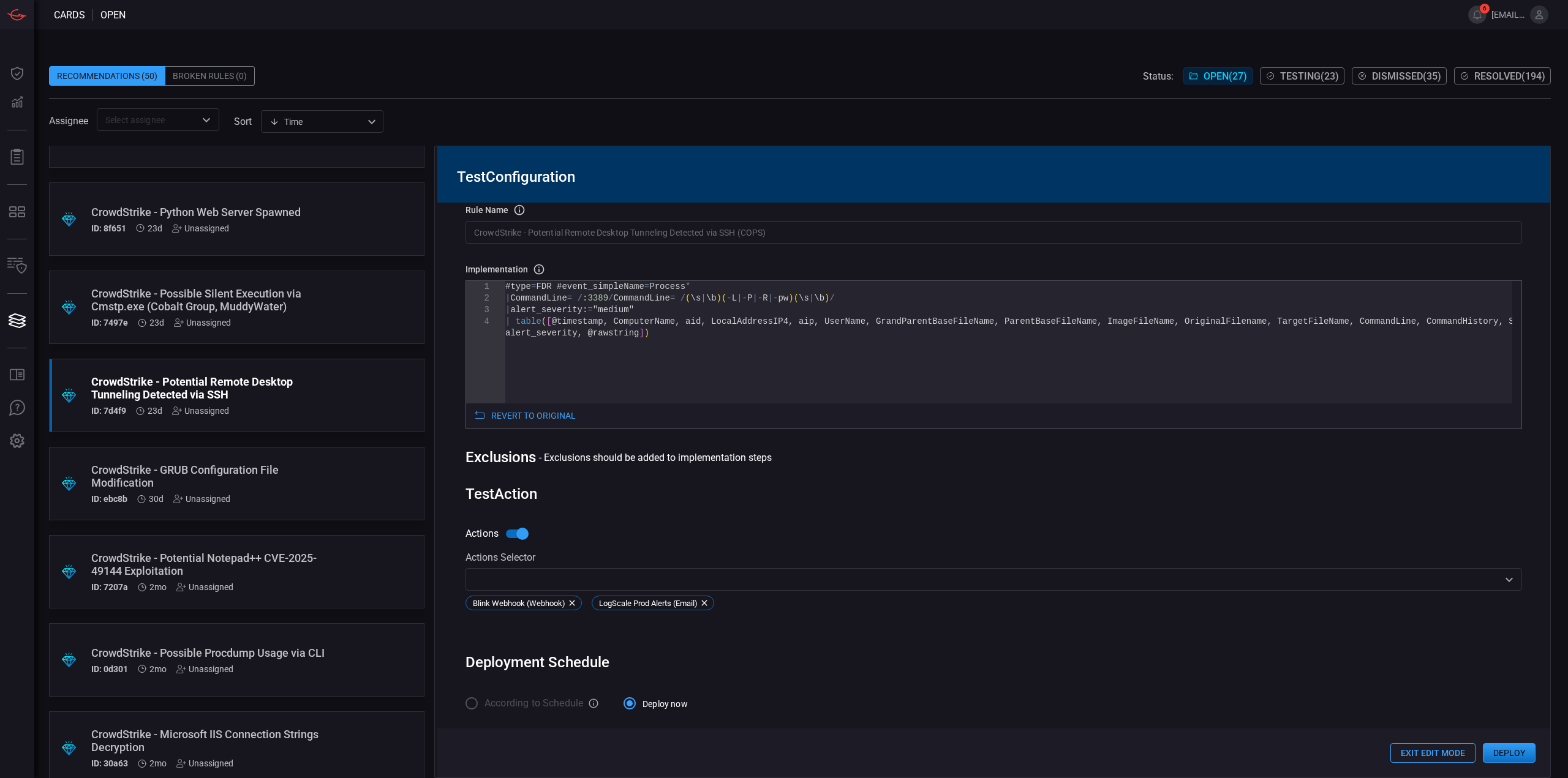
click at [1500, 750] on button "Deploy" at bounding box center [1509, 752] width 53 height 19
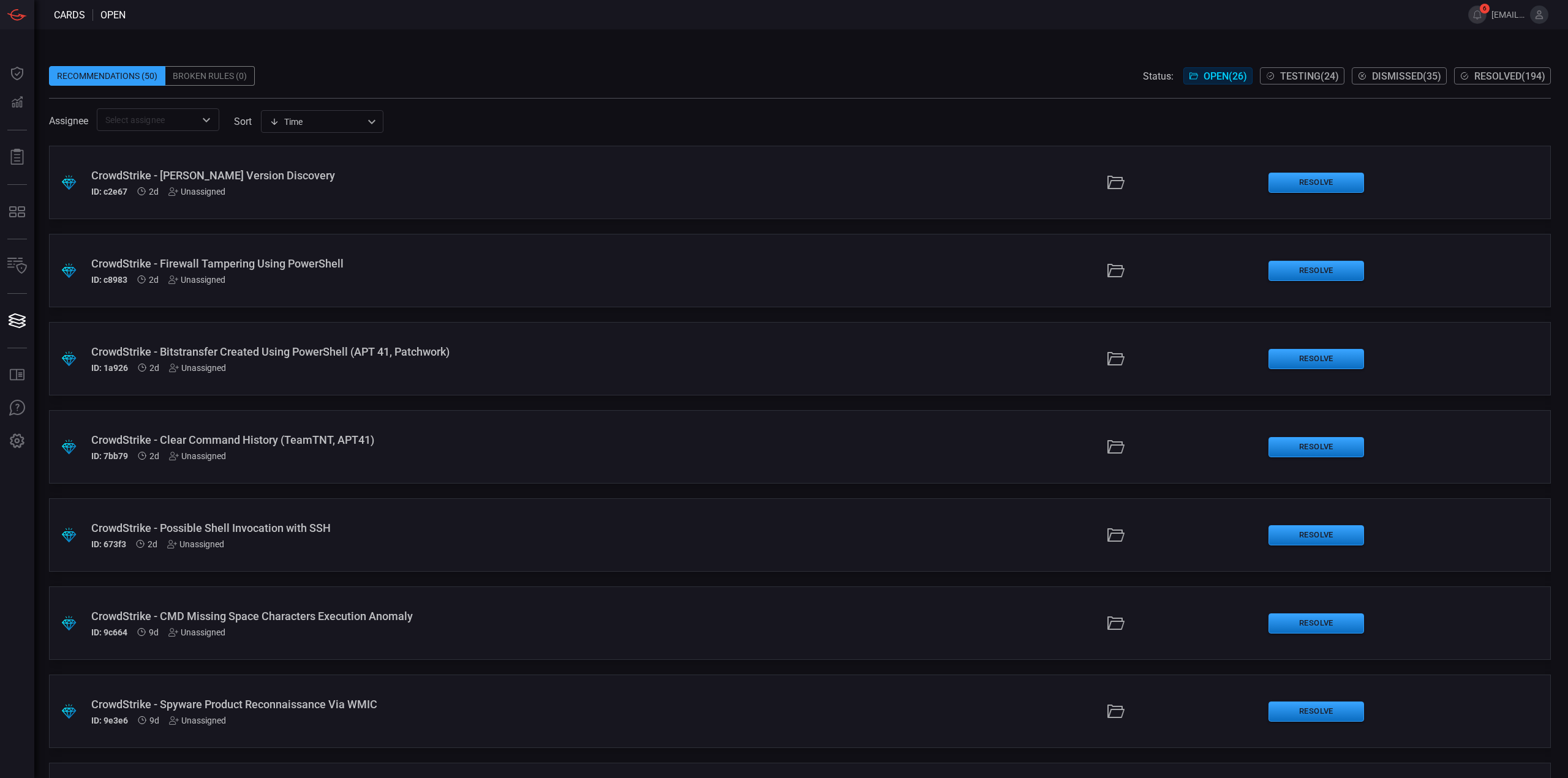
click at [870, 48] on div "Recommendations (50) Broken Rules (0) Status: Open ( 26 ) Testing ( 24 ) Dismis…" at bounding box center [801, 404] width 1533 height 749
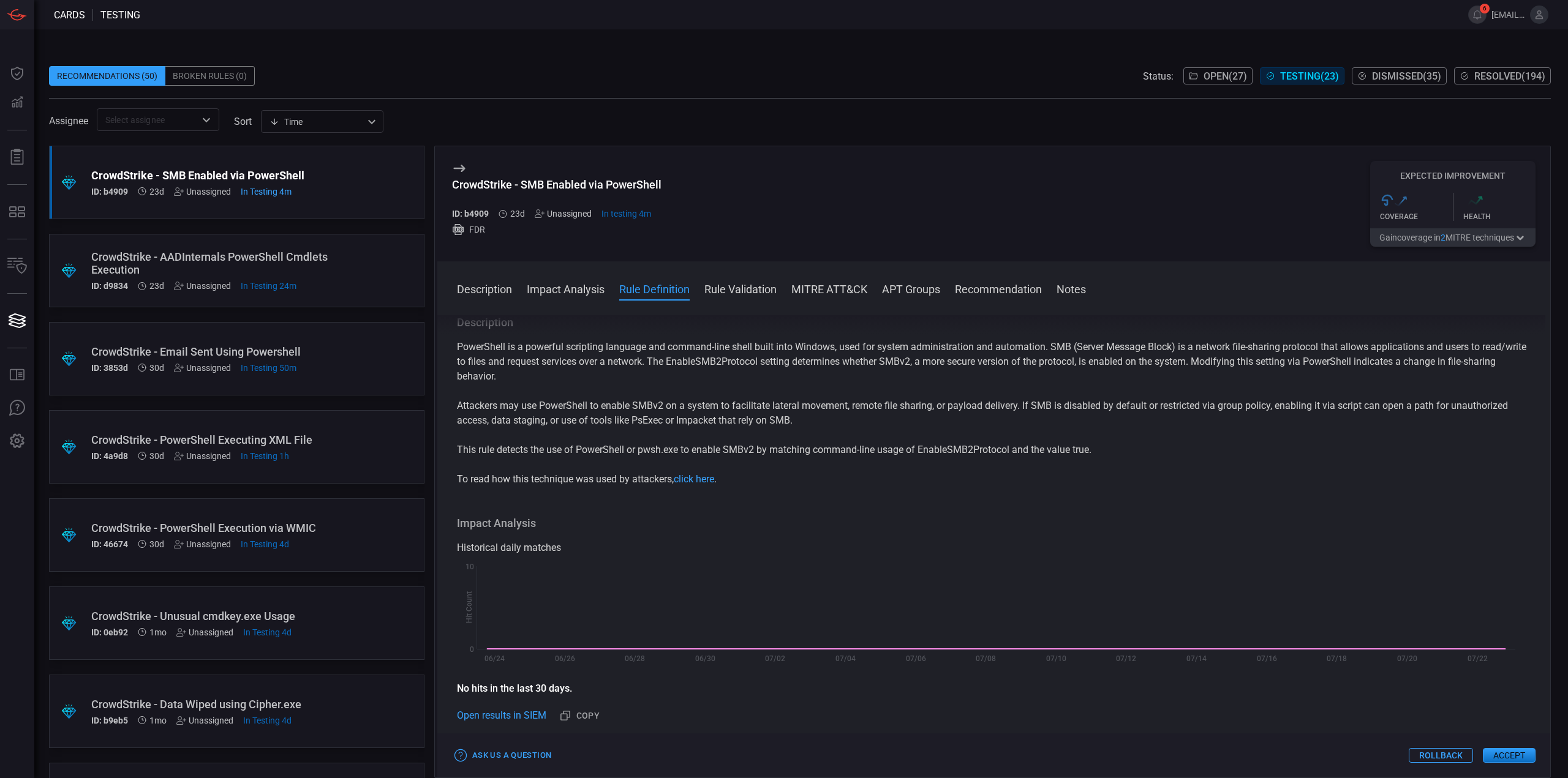
scroll to position [368, 0]
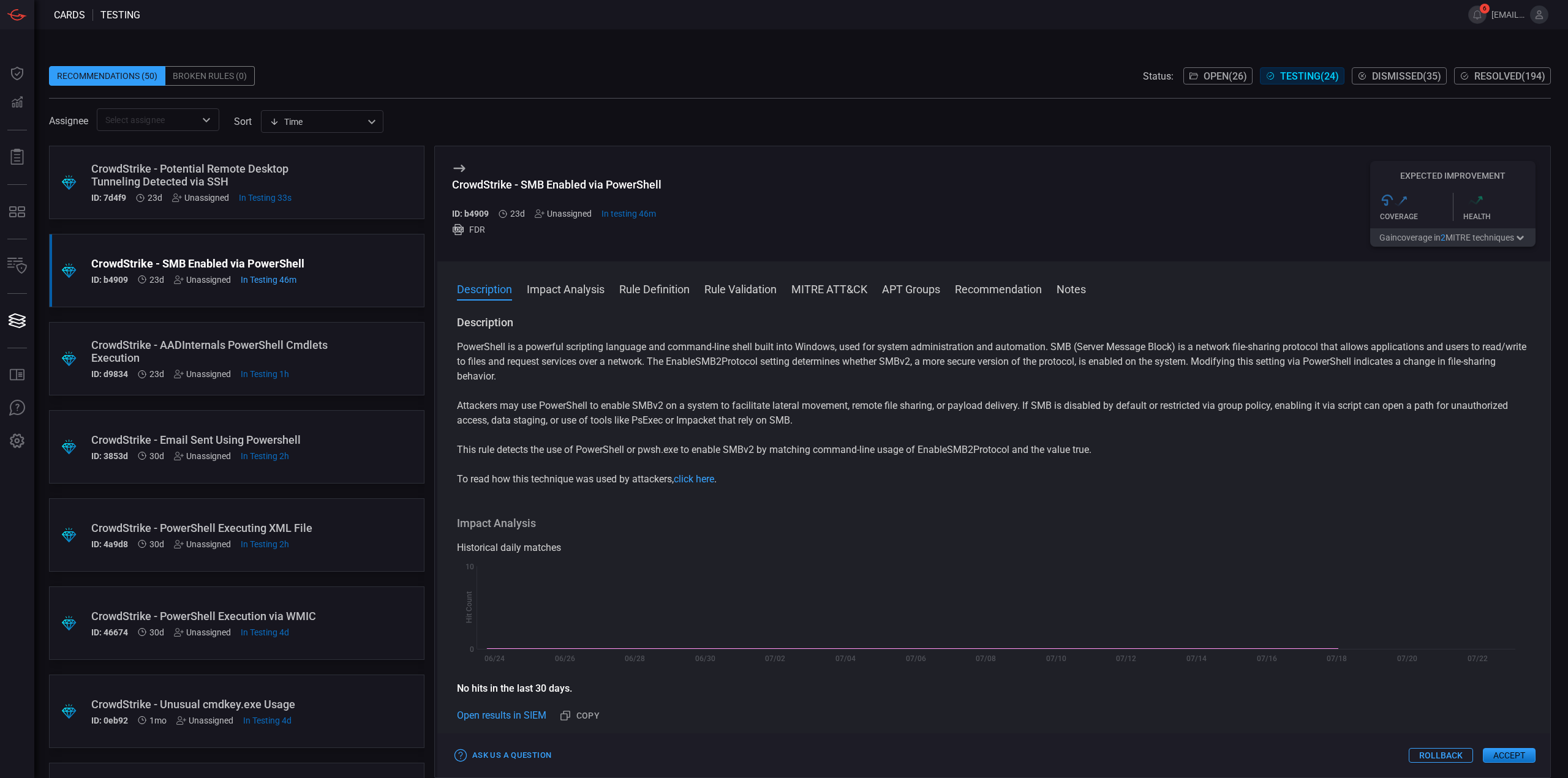
click at [329, 181] on div ".suggested_cards_icon{fill:url(#suggested_cards_icon);} CrowdStrike - Potential…" at bounding box center [237, 183] width 375 height 73
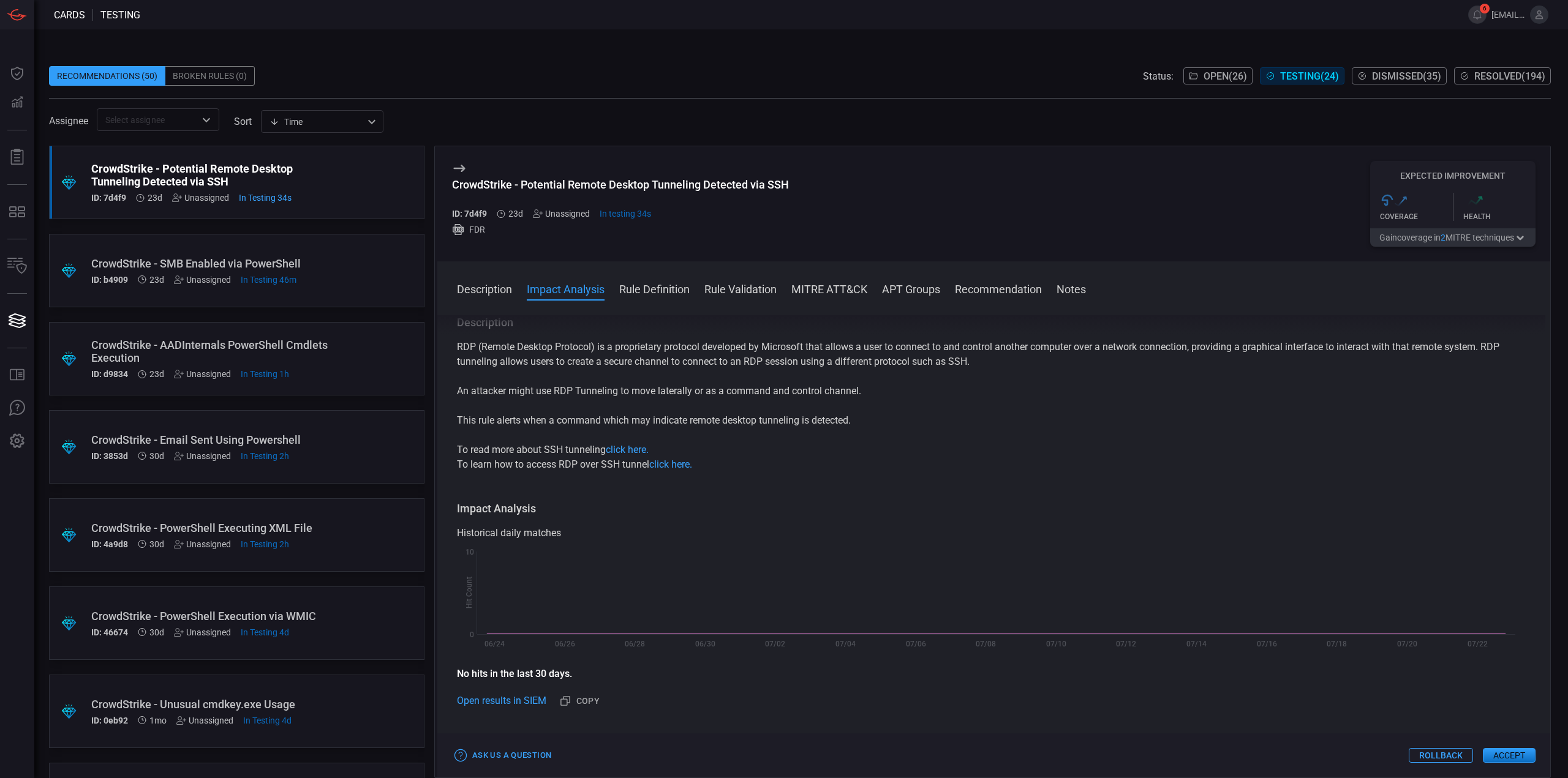
scroll to position [368, 0]
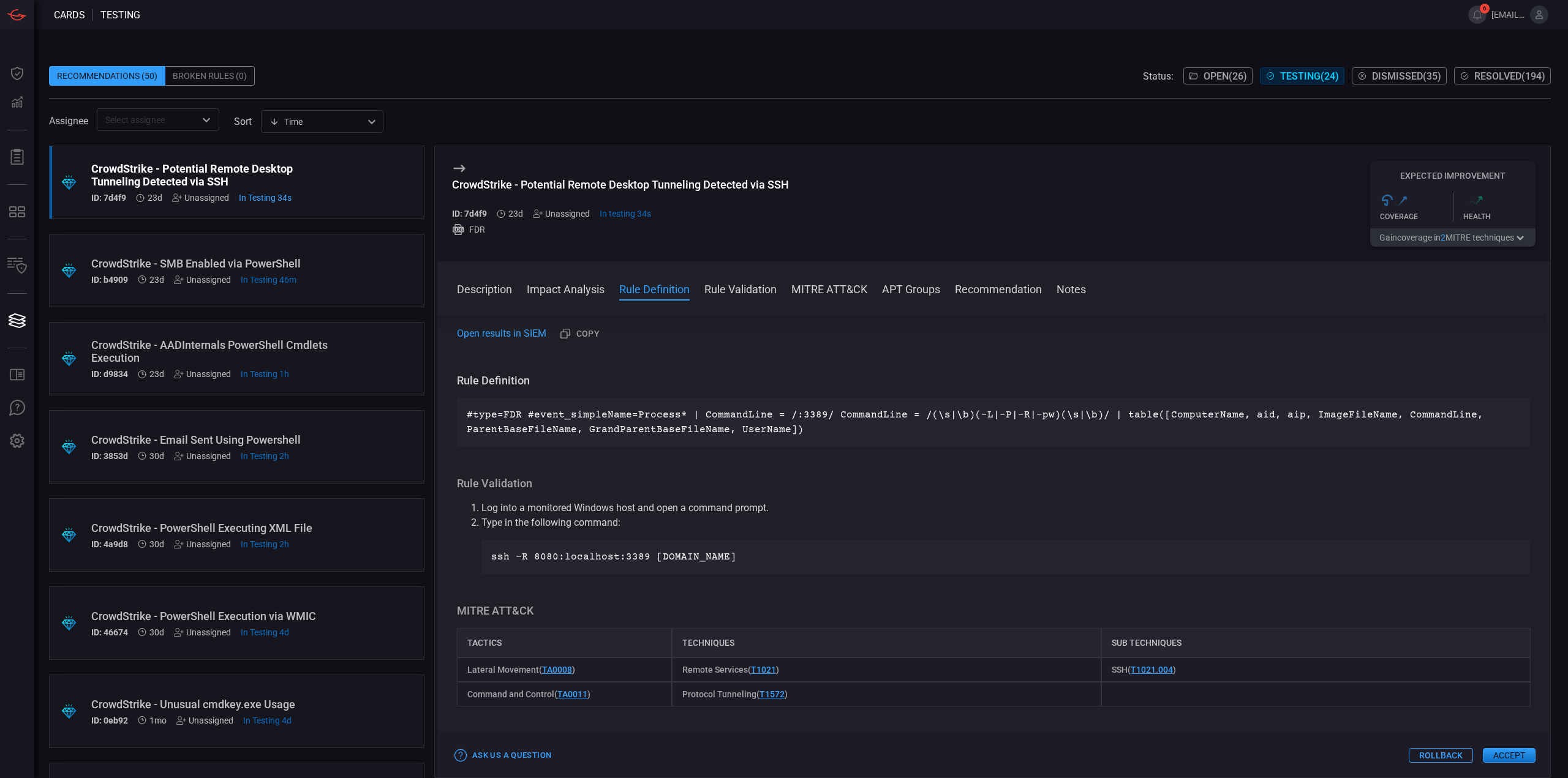
drag, startPoint x: 742, startPoint y: 557, endPoint x: 483, endPoint y: 558, distance: 259.0
click at [483, 558] on div "ssh -R 8080:localhost:3389 public.example.com" at bounding box center [1006, 557] width 1049 height 34
copy p "ssh -R 8080:localhost:3389 public.example.com"
